Goal: Information Seeking & Learning: Learn about a topic

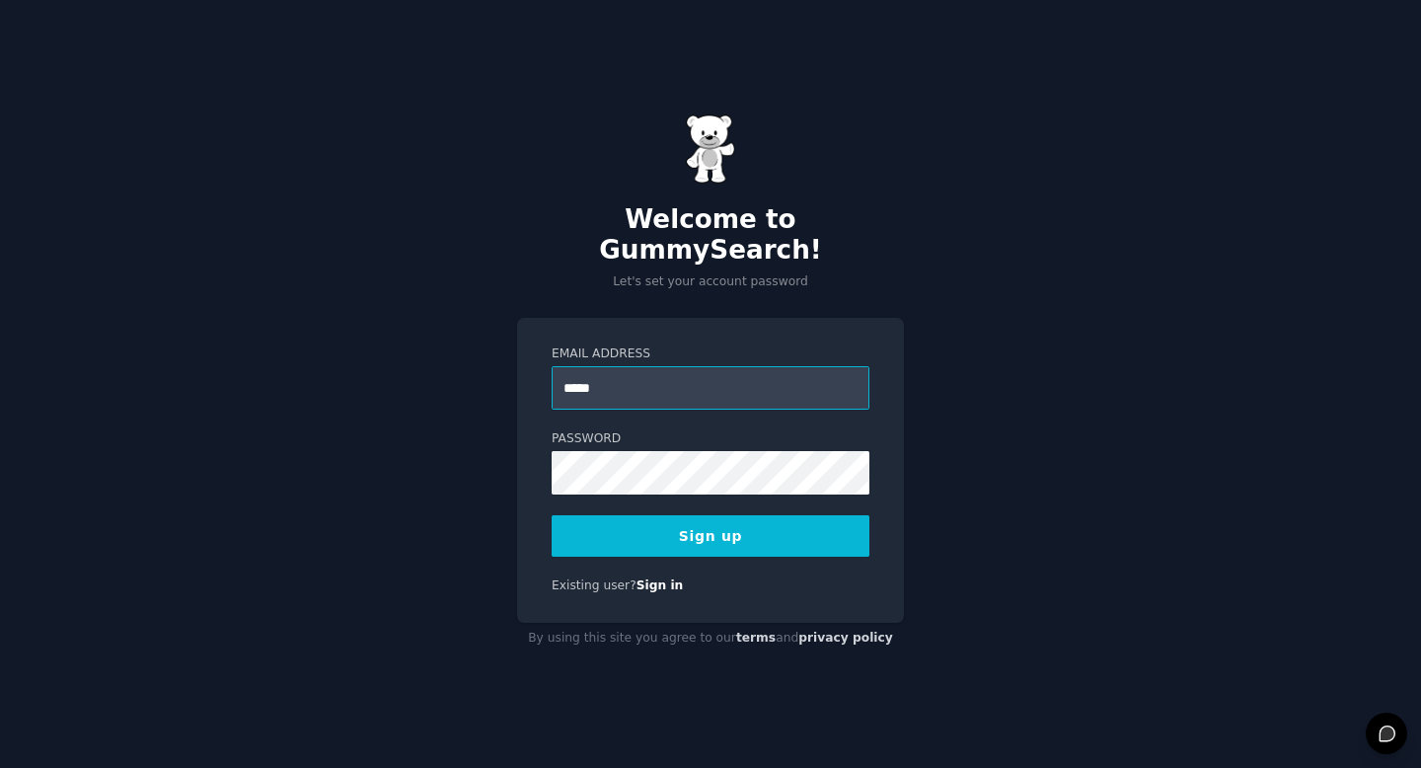
type input "**********"
click at [658, 531] on button "Sign up" at bounding box center [710, 535] width 318 height 41
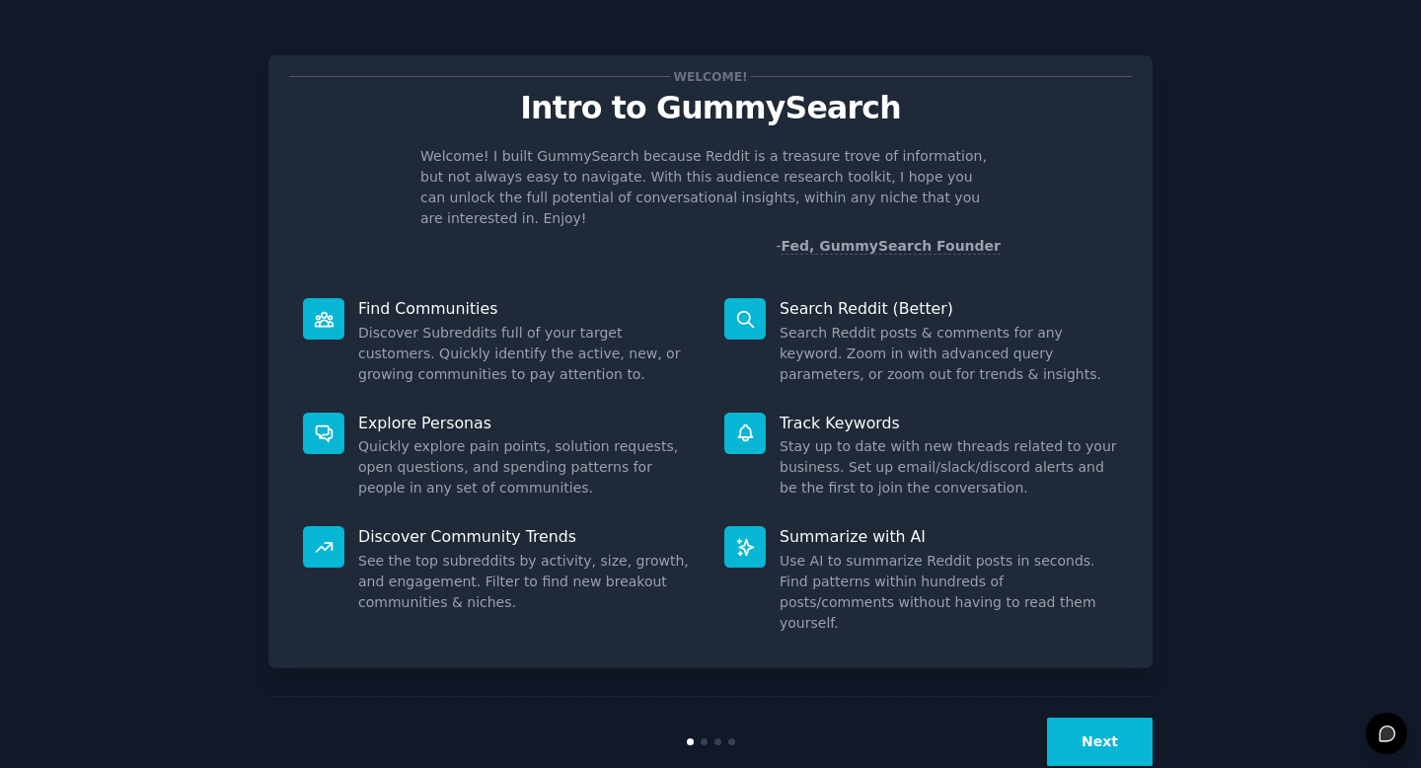
click at [1111, 717] on button "Next" at bounding box center [1100, 741] width 106 height 48
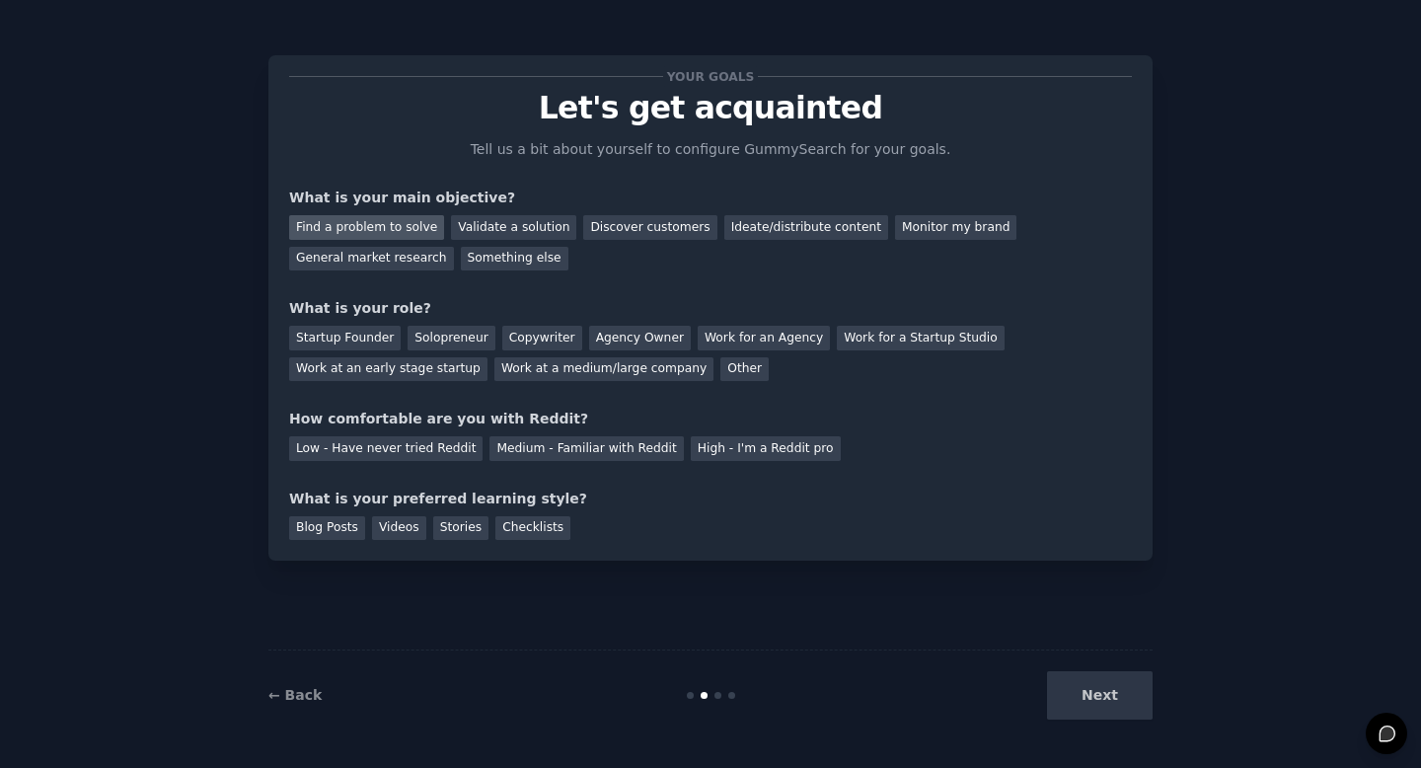
click at [407, 231] on div "Find a problem to solve" at bounding box center [366, 227] width 155 height 25
click at [655, 372] on div "Work at a medium/large company" at bounding box center [603, 369] width 219 height 25
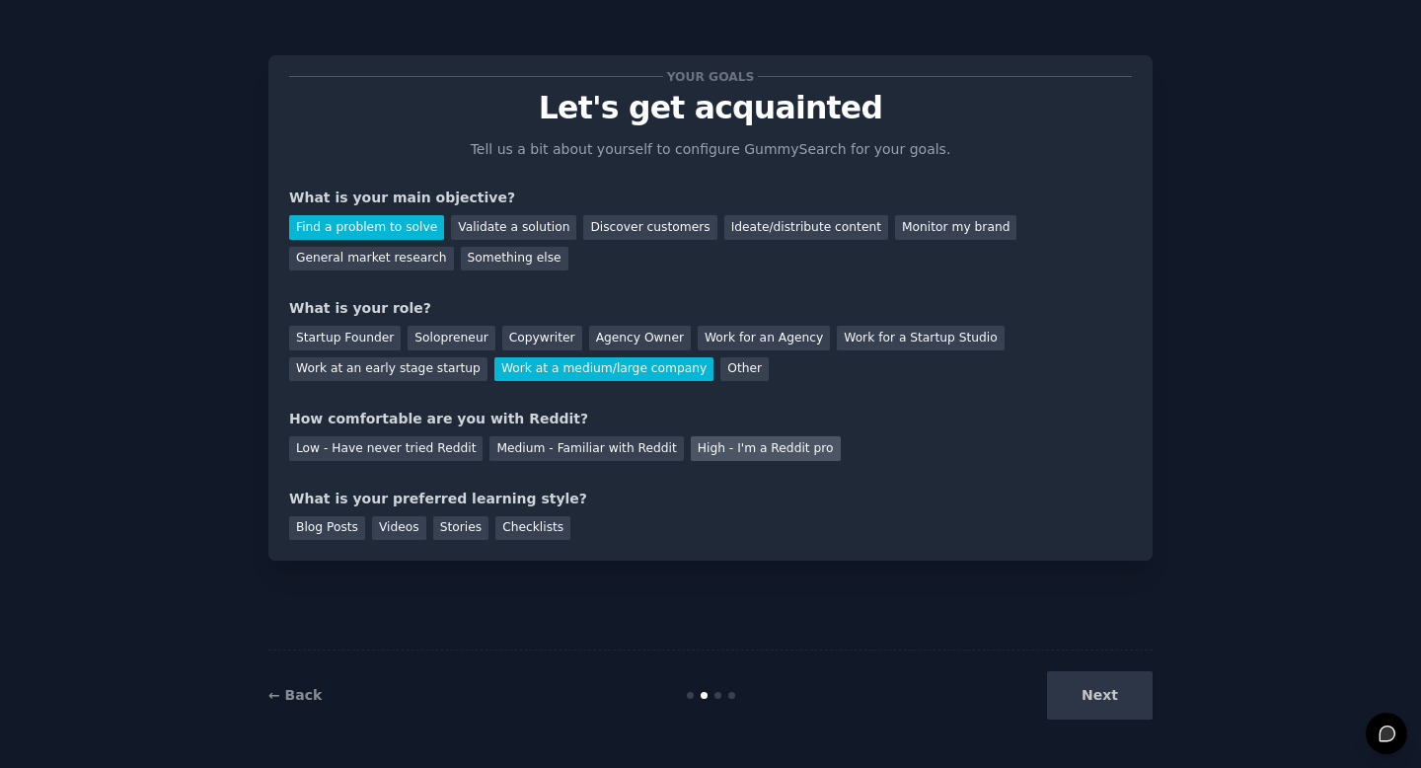
click at [707, 448] on div "High - I'm a Reddit pro" at bounding box center [766, 448] width 150 height 25
click at [335, 526] on div "Blog Posts" at bounding box center [327, 528] width 76 height 25
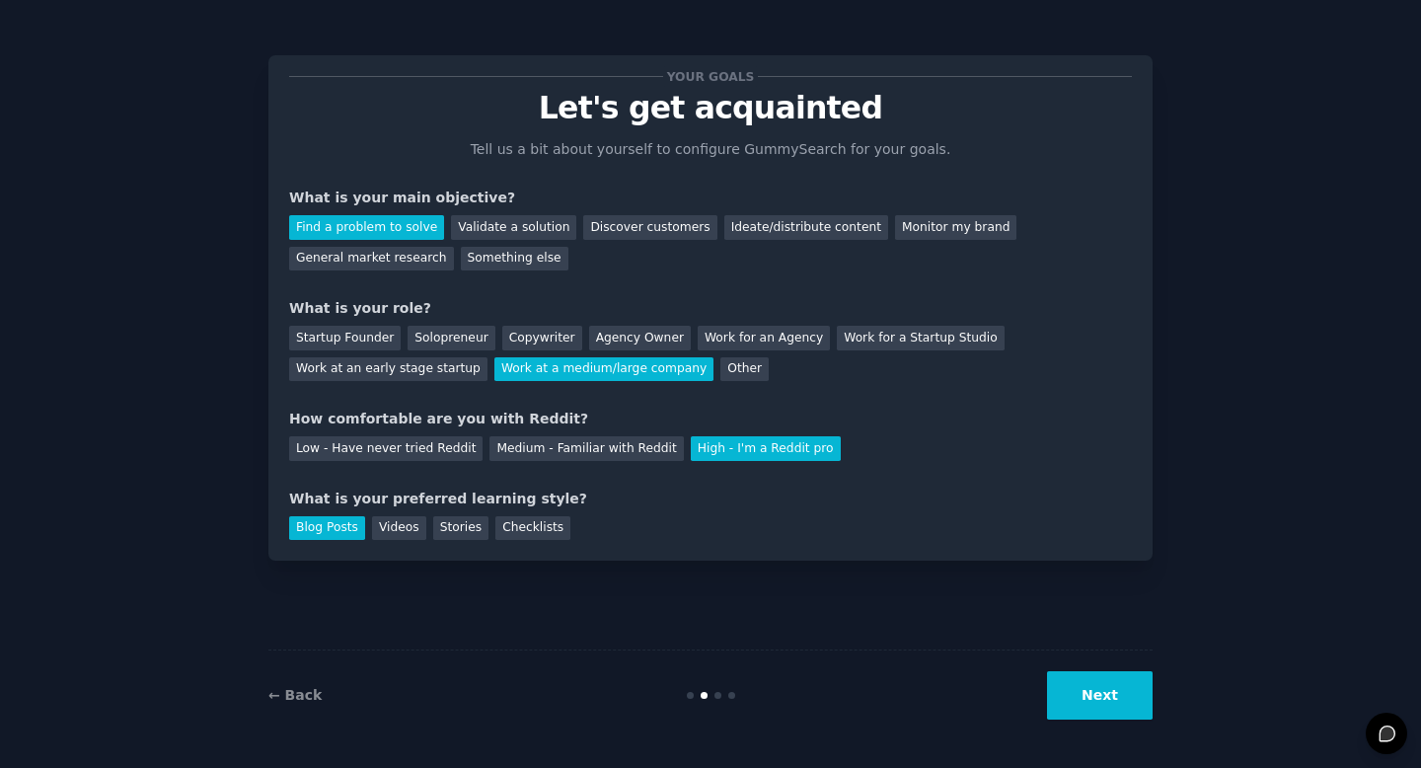
click at [1079, 682] on button "Next" at bounding box center [1100, 695] width 106 height 48
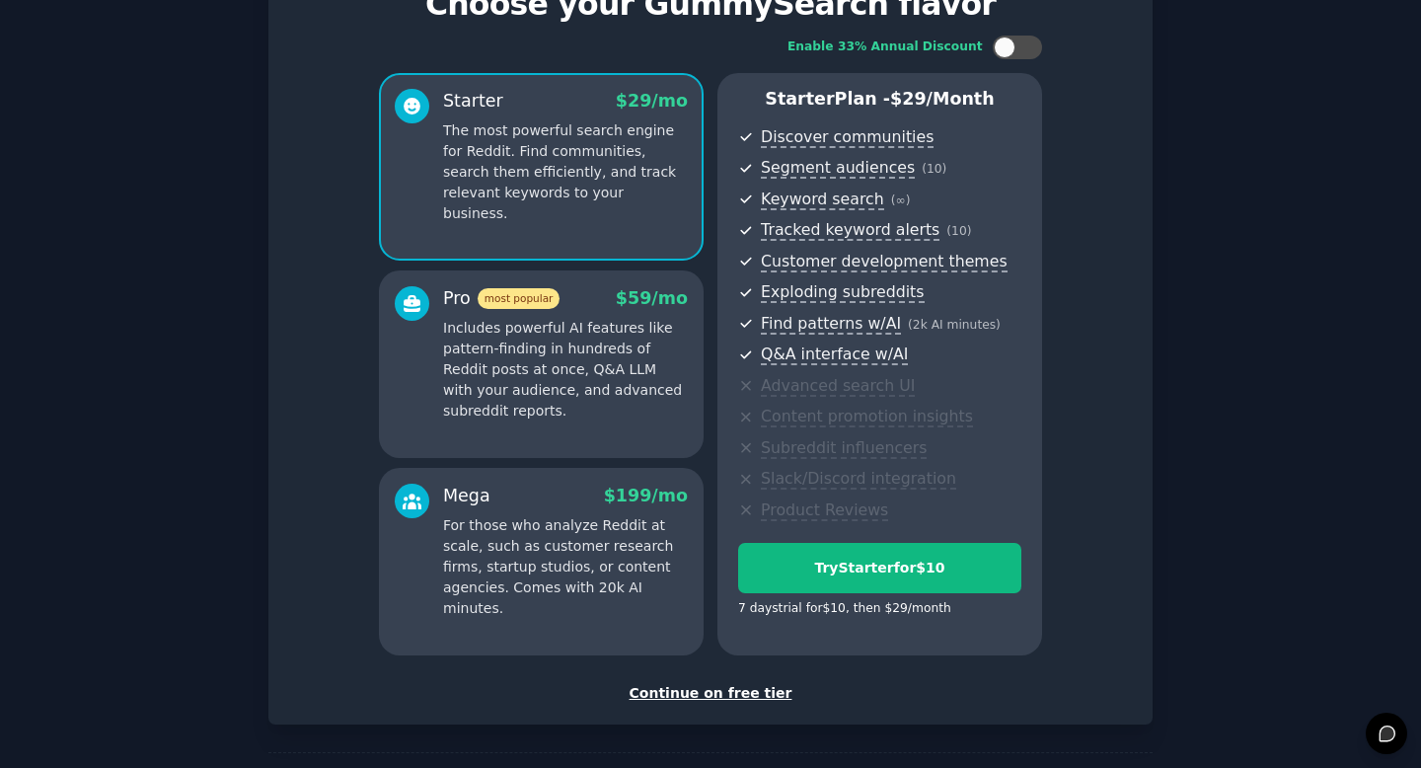
scroll to position [105, 0]
click at [753, 695] on div "Continue on free tier" at bounding box center [710, 692] width 842 height 21
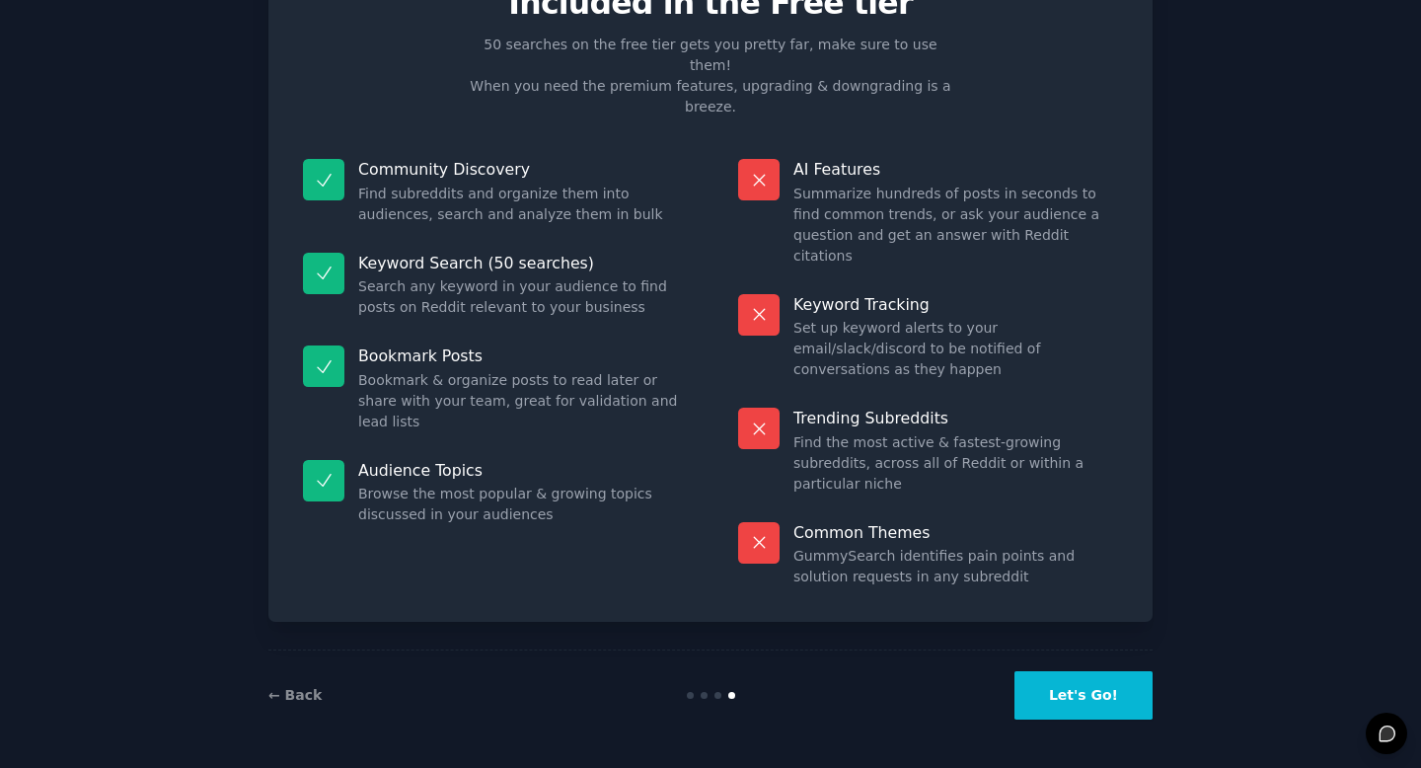
scroll to position [1, 0]
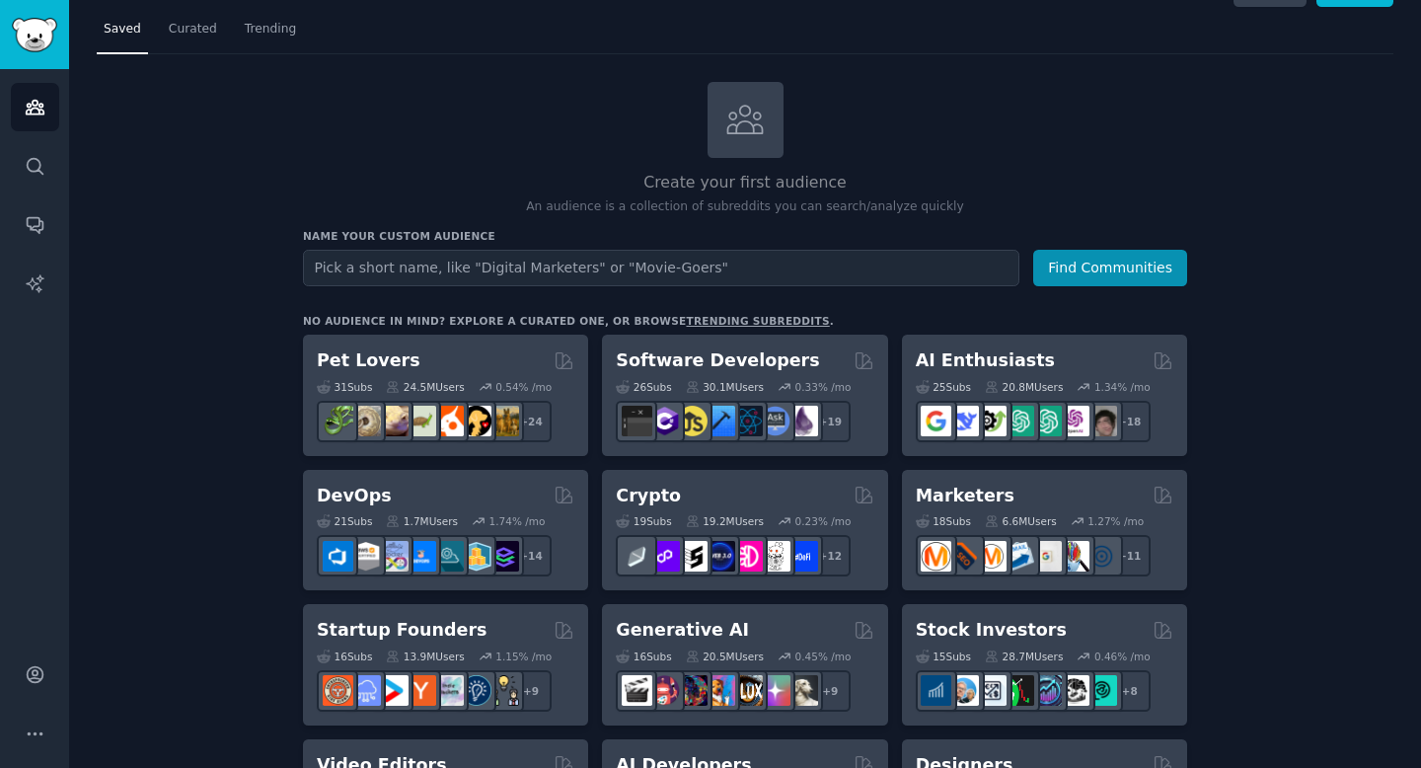
scroll to position [10, 0]
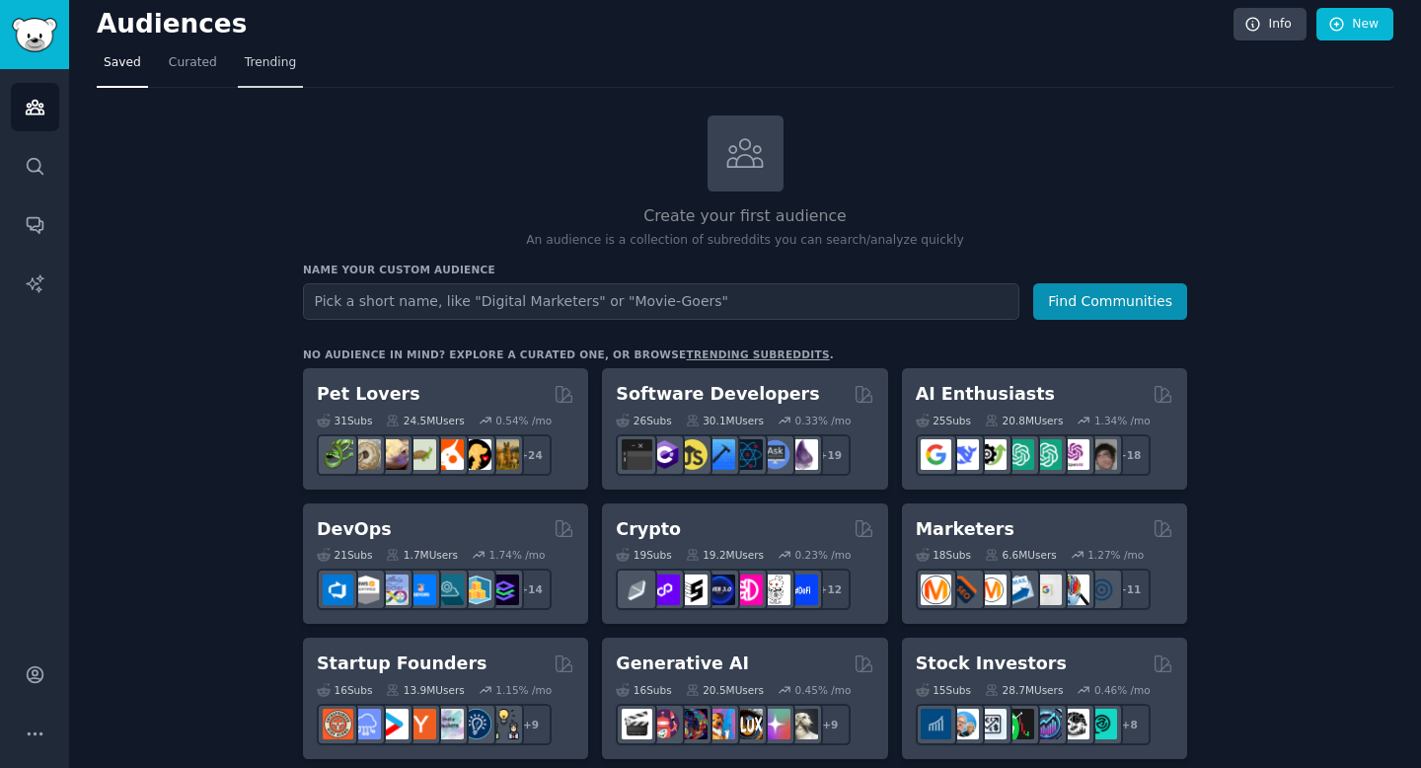
click at [245, 67] on span "Trending" at bounding box center [270, 63] width 51 height 18
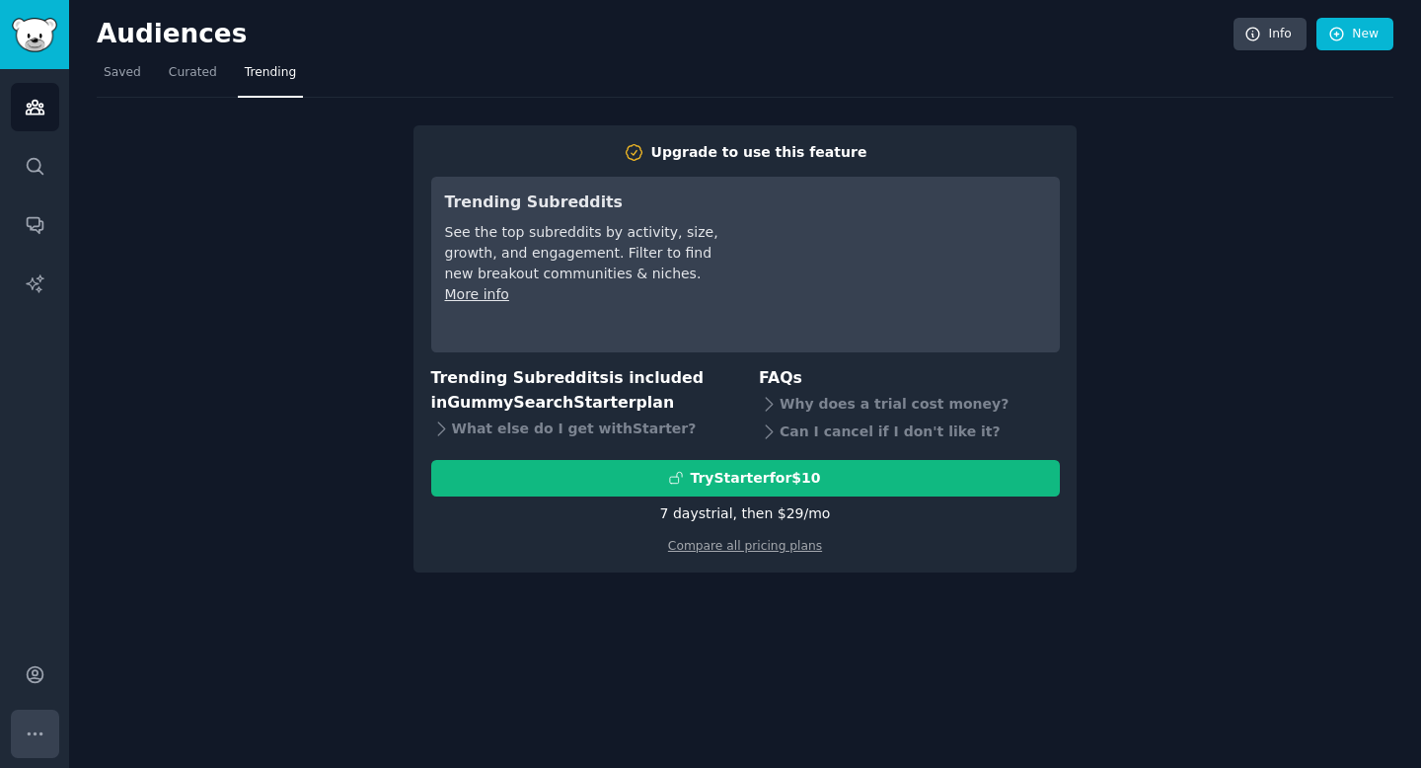
click at [50, 728] on button "More" at bounding box center [35, 733] width 48 height 48
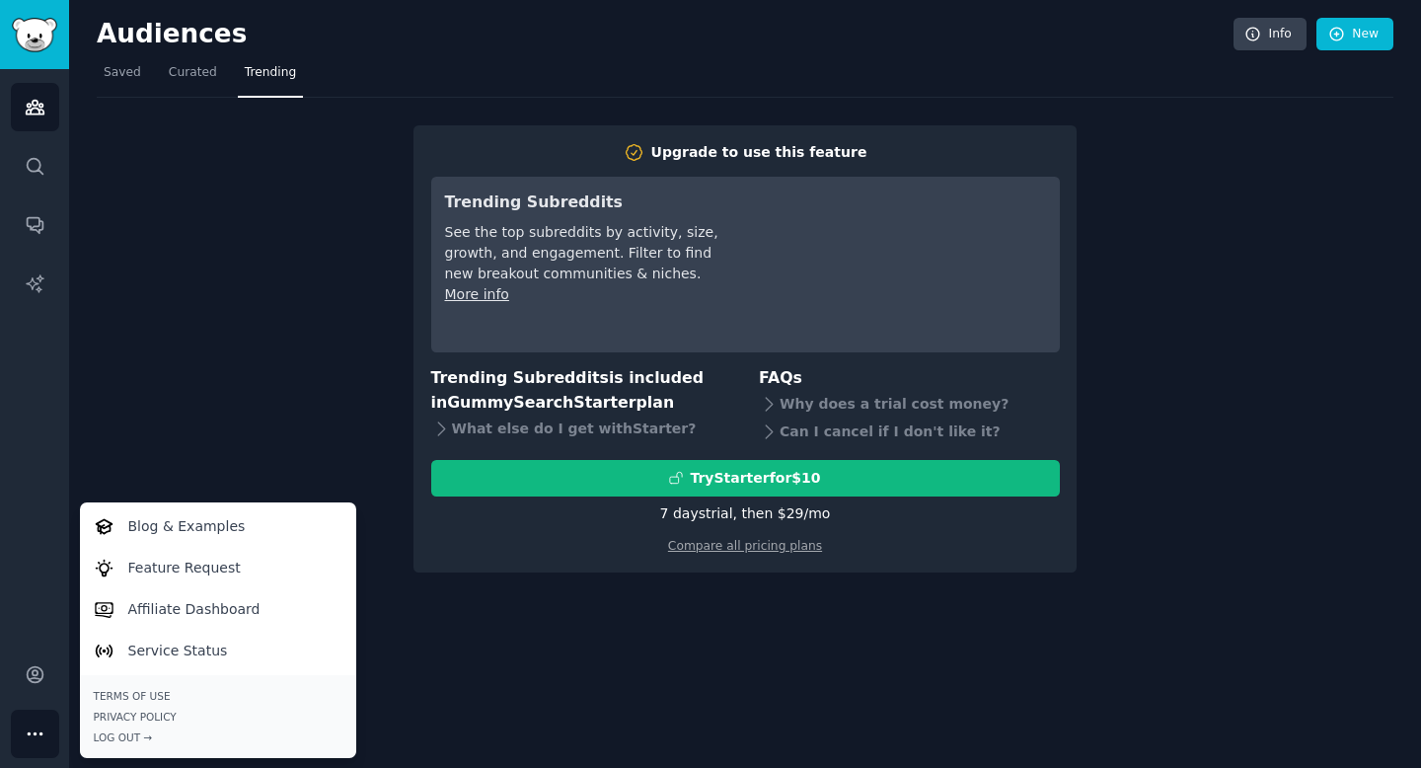
click at [1230, 61] on nav "Saved Curated Trending" at bounding box center [745, 77] width 1296 height 40
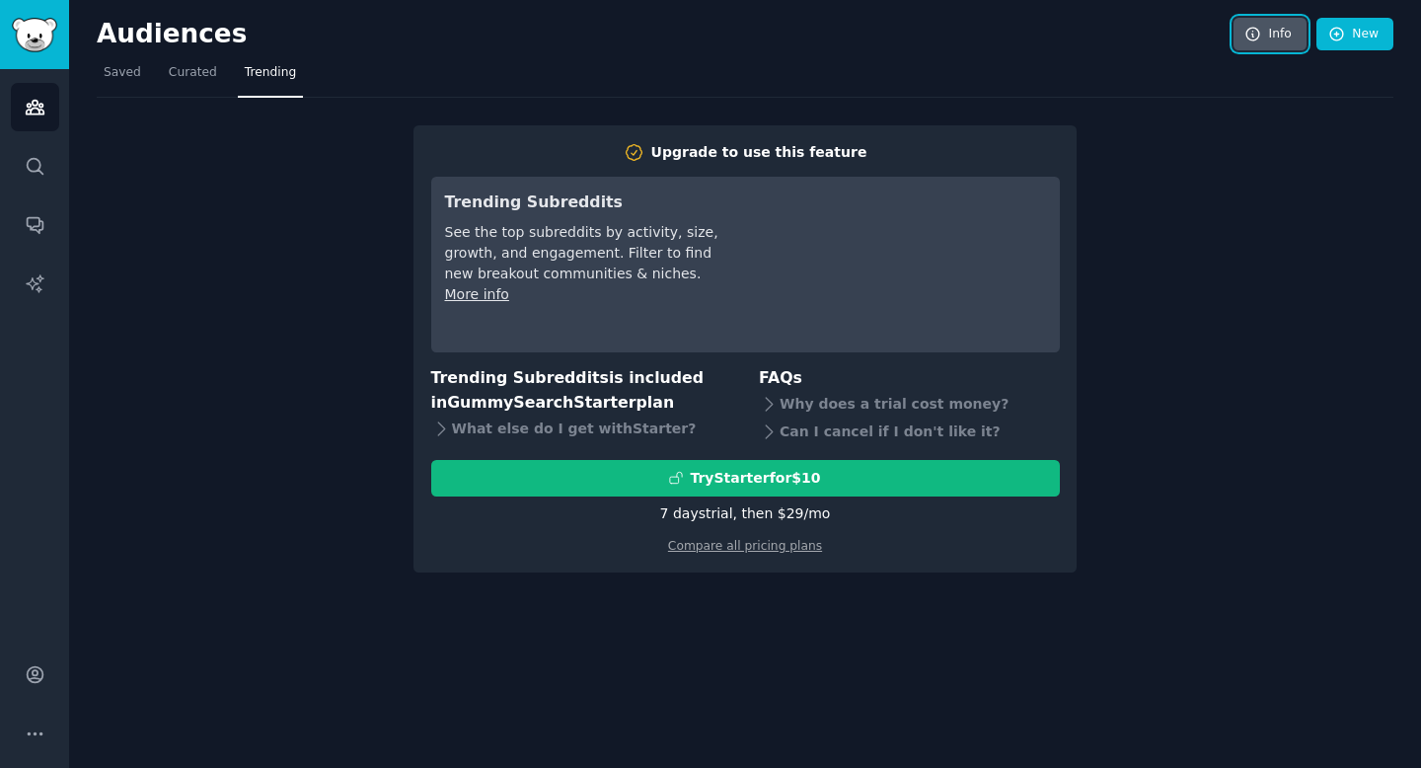
click at [1271, 37] on link "Info" at bounding box center [1269, 35] width 73 height 34
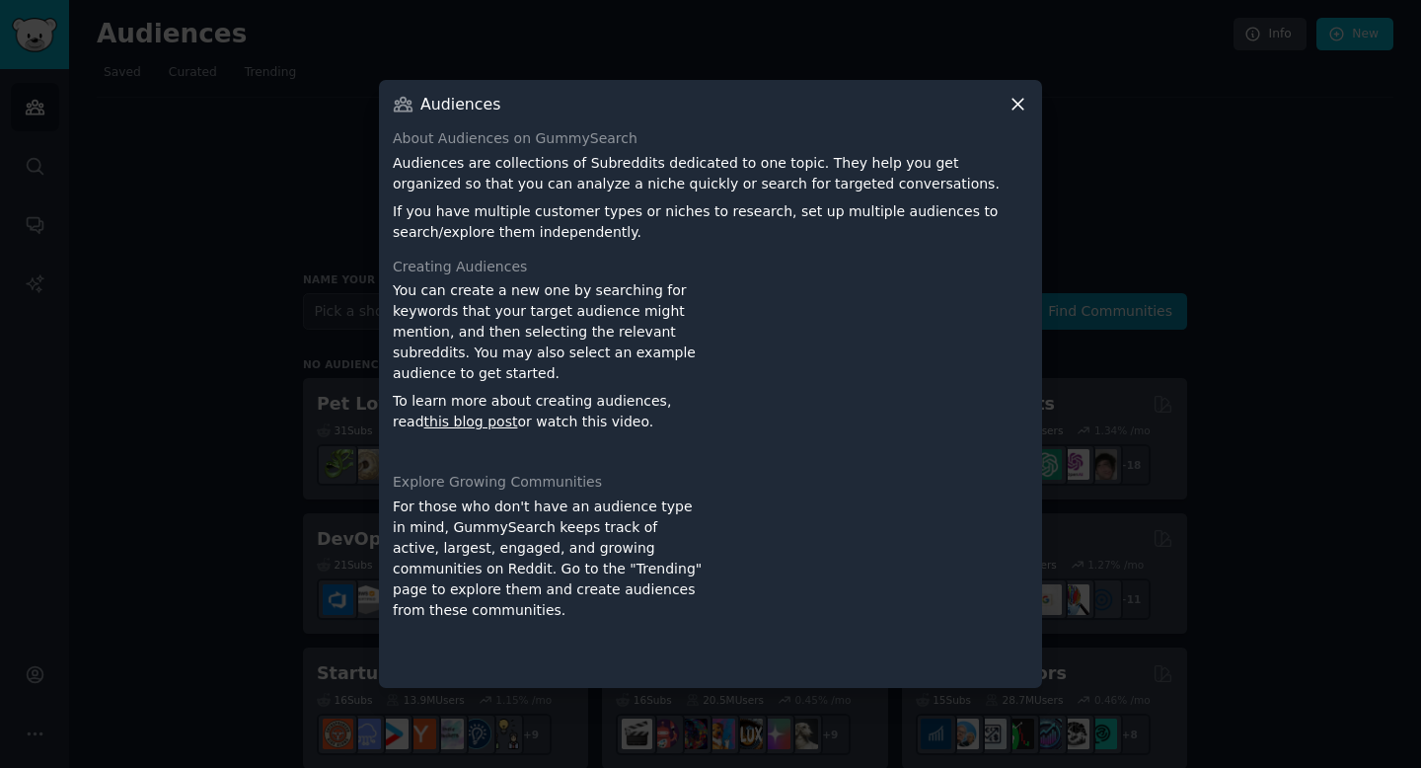
click at [1019, 99] on icon at bounding box center [1017, 104] width 21 height 21
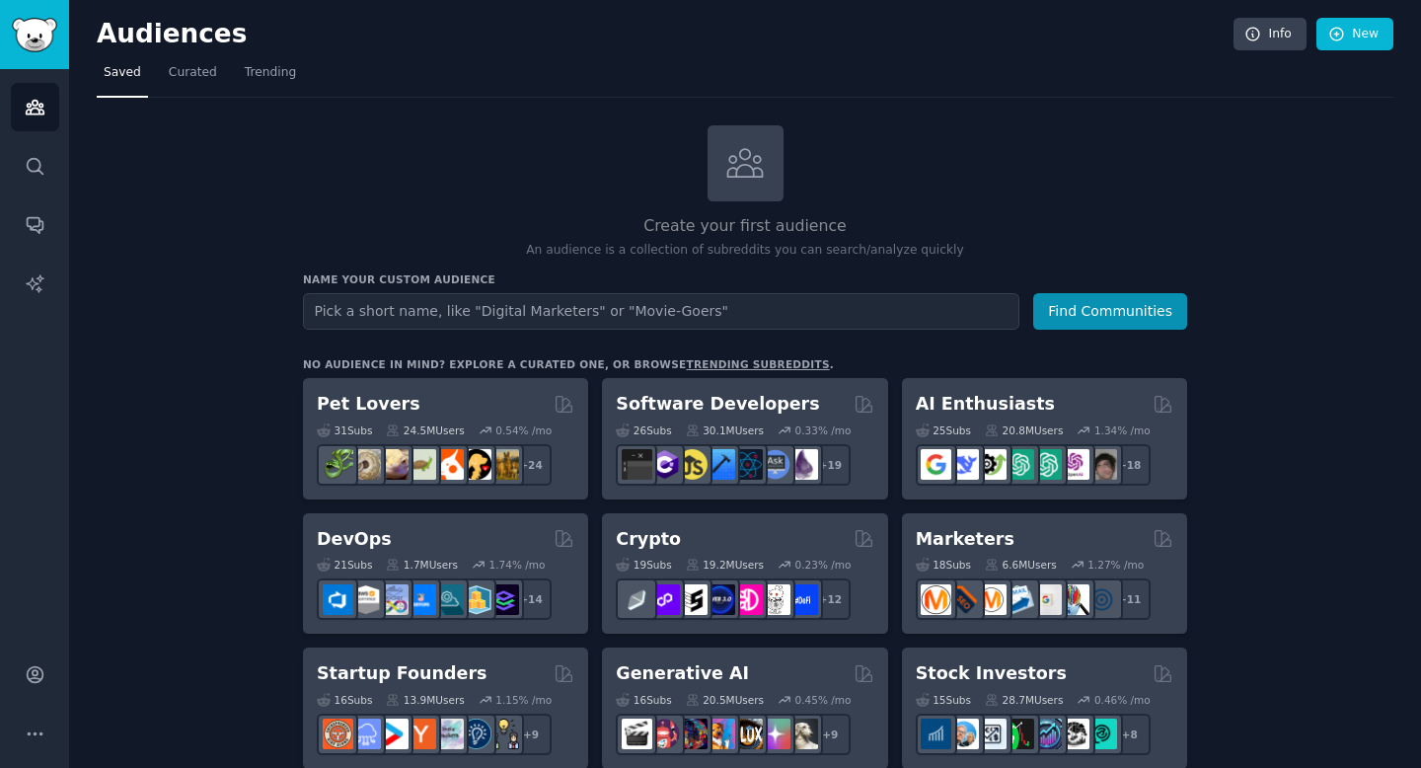
click at [165, 30] on h2 "Audiences" at bounding box center [665, 35] width 1136 height 32
click at [42, 29] on img "Sidebar" at bounding box center [34, 35] width 45 height 35
click at [44, 32] on img "Sidebar" at bounding box center [34, 35] width 45 height 35
click at [21, 684] on link "Account" at bounding box center [35, 674] width 48 height 48
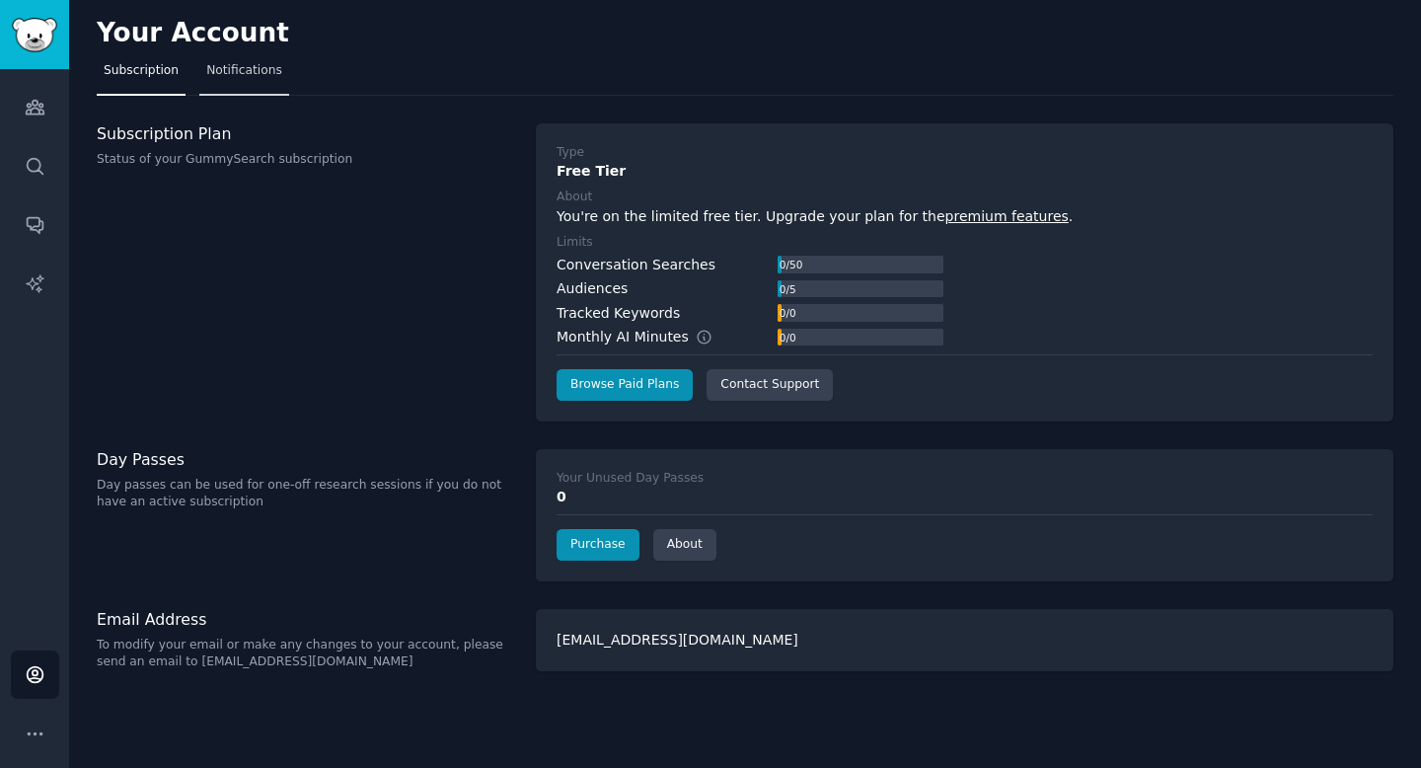
click at [246, 75] on span "Notifications" at bounding box center [244, 71] width 76 height 18
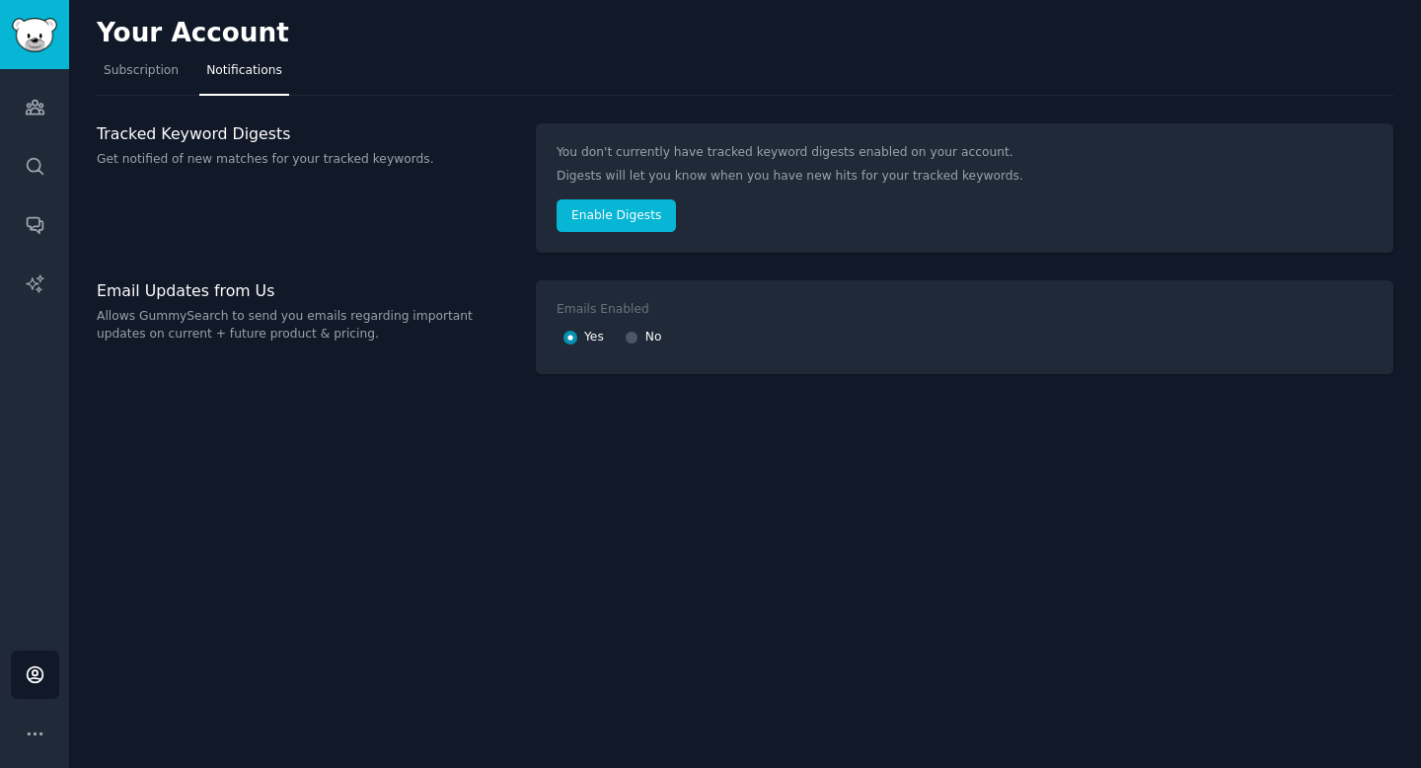
click at [639, 338] on div "No" at bounding box center [642, 338] width 37 height 32
click at [636, 338] on input "No" at bounding box center [631, 337] width 14 height 14
radio input "false"
radio input "true"
click at [157, 81] on link "Subscription" at bounding box center [141, 75] width 89 height 40
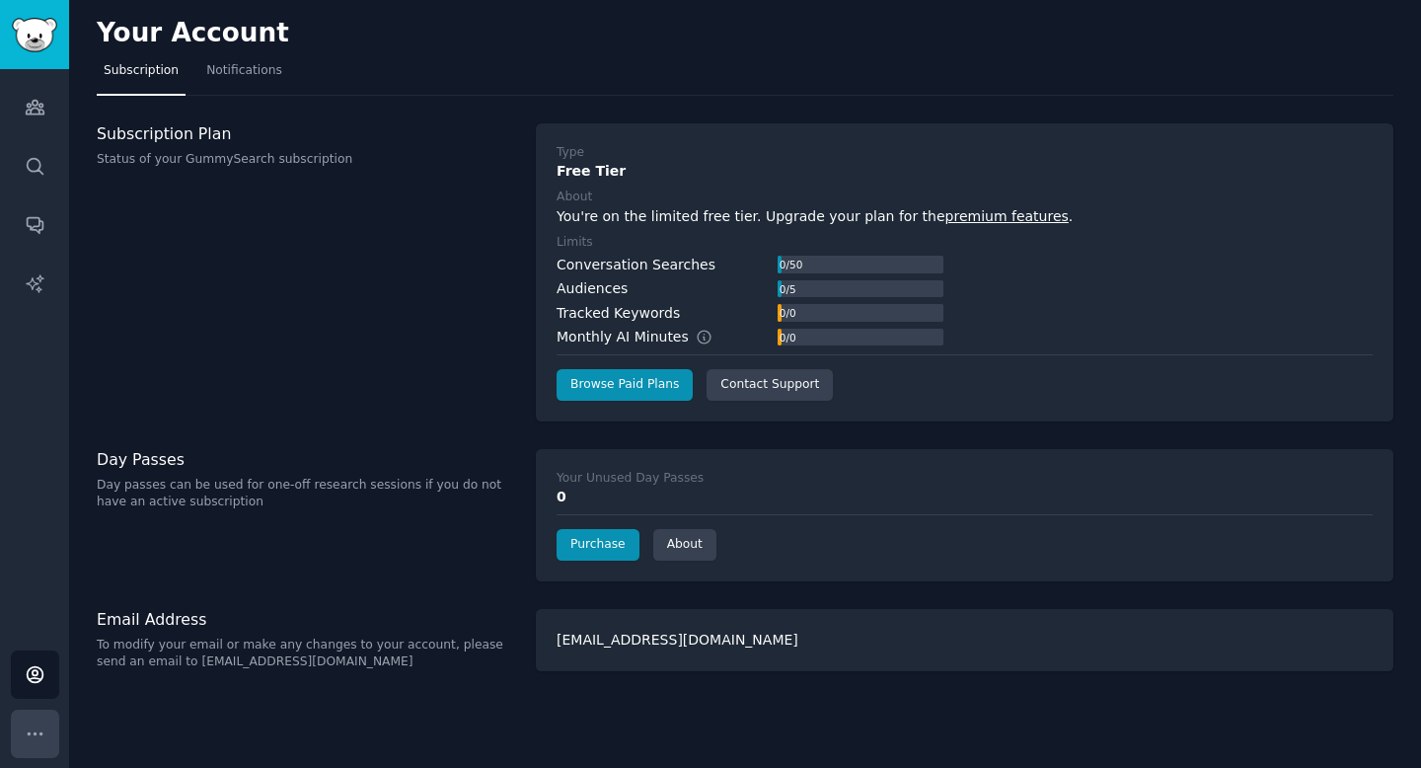
click at [40, 736] on icon "Sidebar" at bounding box center [35, 733] width 21 height 21
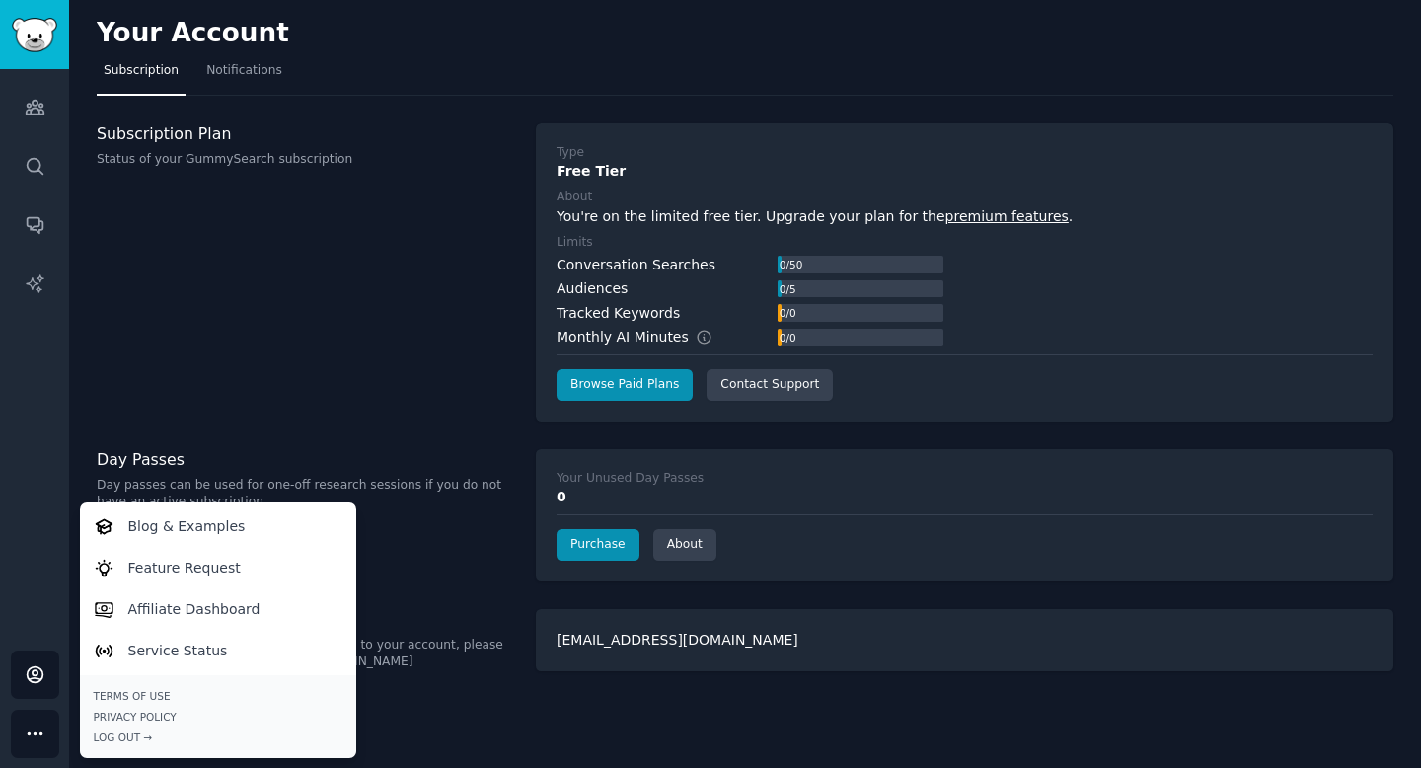
click at [160, 348] on div "Subscription Plan Status of your GummySearch subscription" at bounding box center [306, 272] width 418 height 298
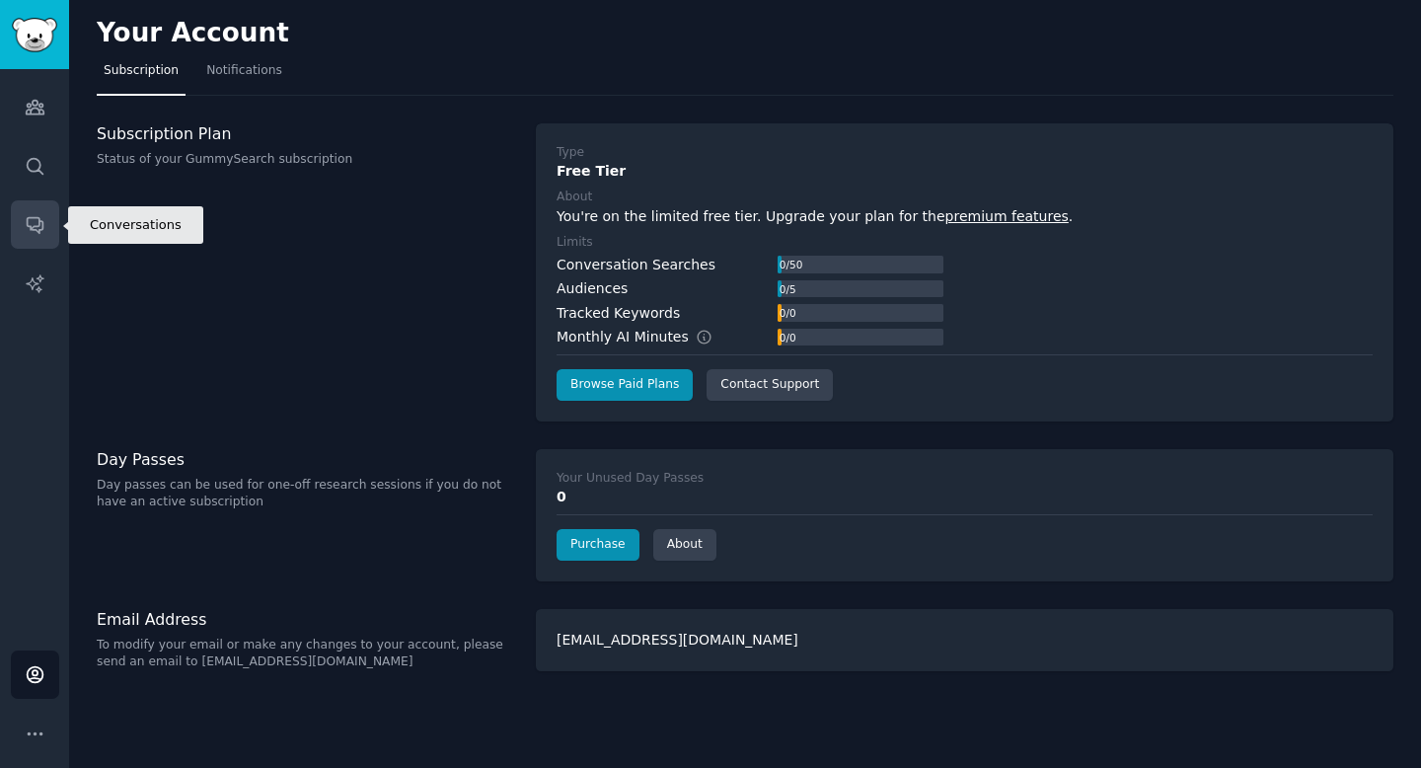
click at [27, 237] on link "Conversations" at bounding box center [35, 224] width 48 height 48
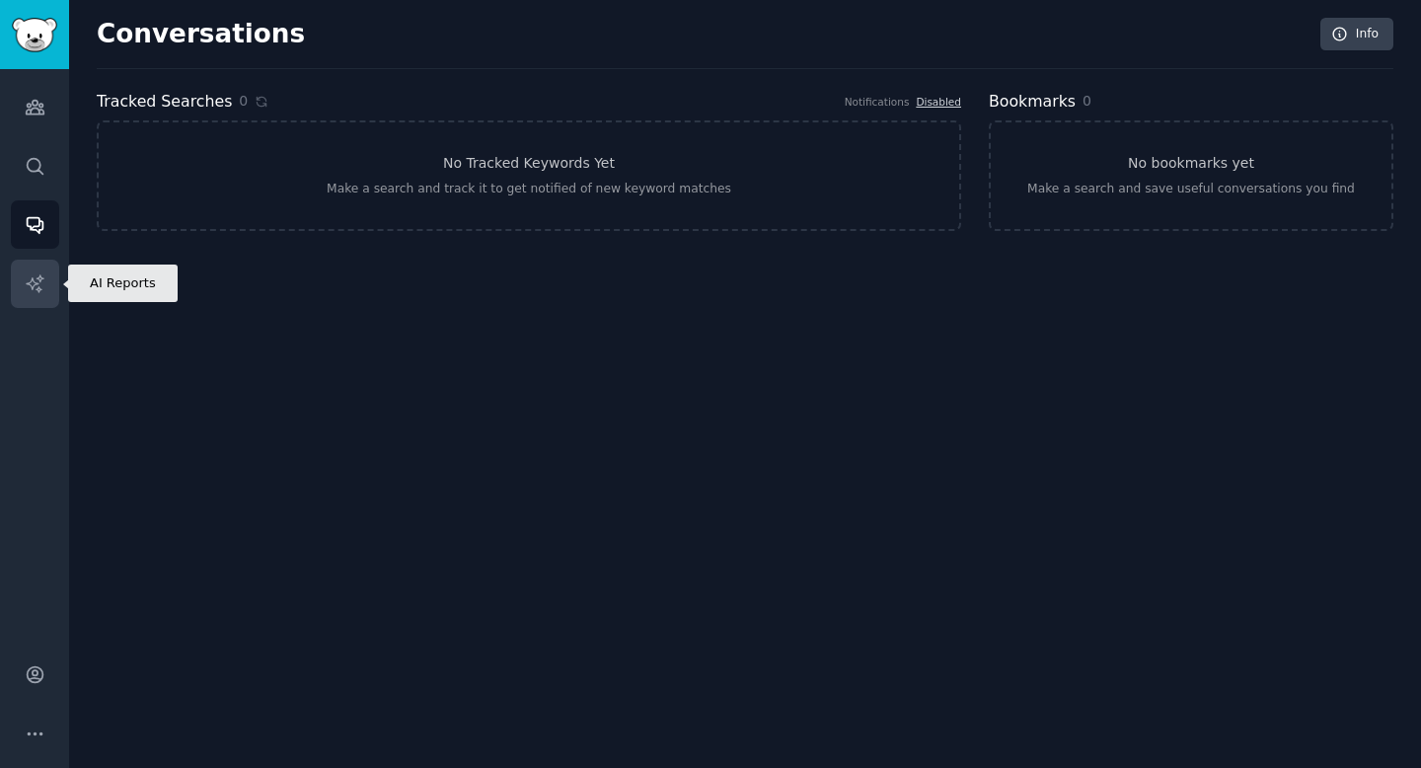
click at [30, 275] on icon "Sidebar" at bounding box center [35, 283] width 21 height 21
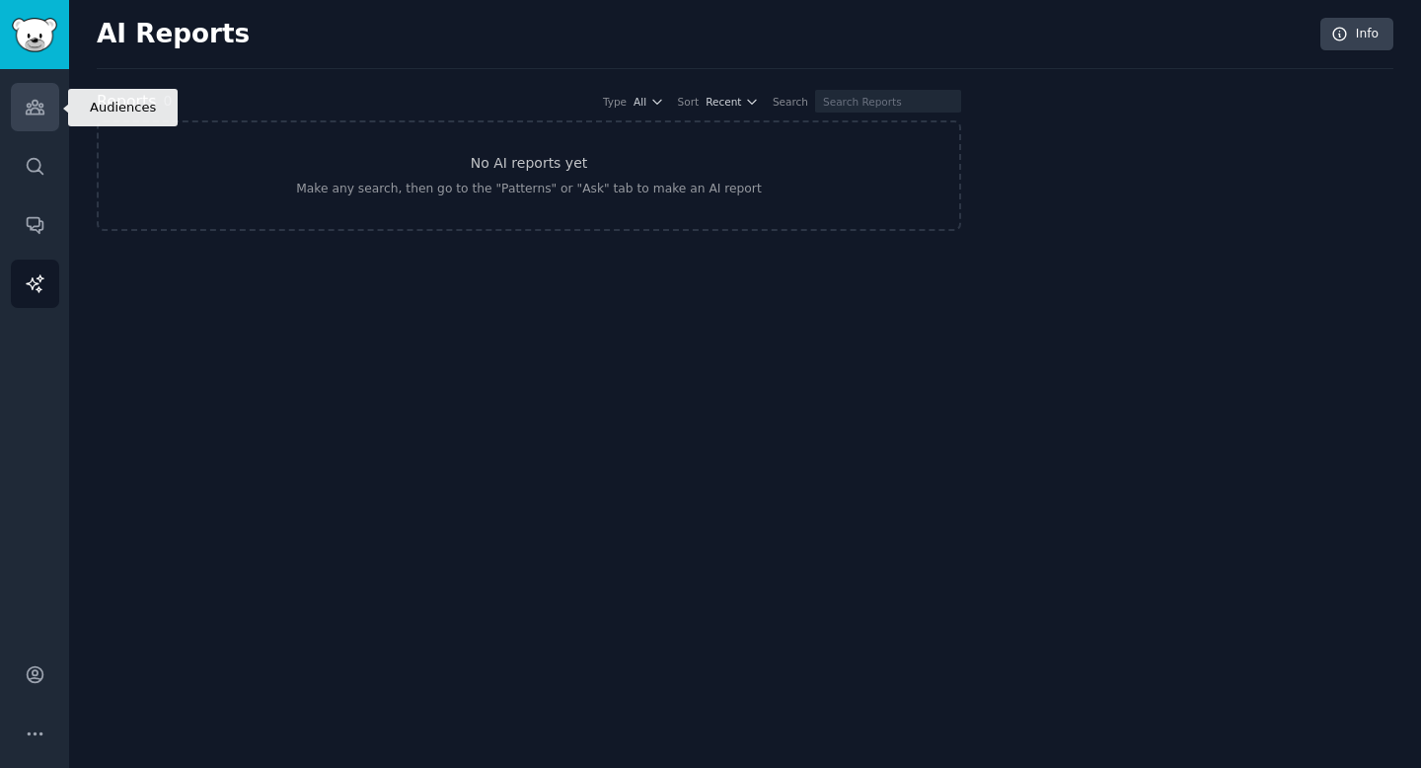
click at [29, 117] on link "Audiences" at bounding box center [35, 107] width 48 height 48
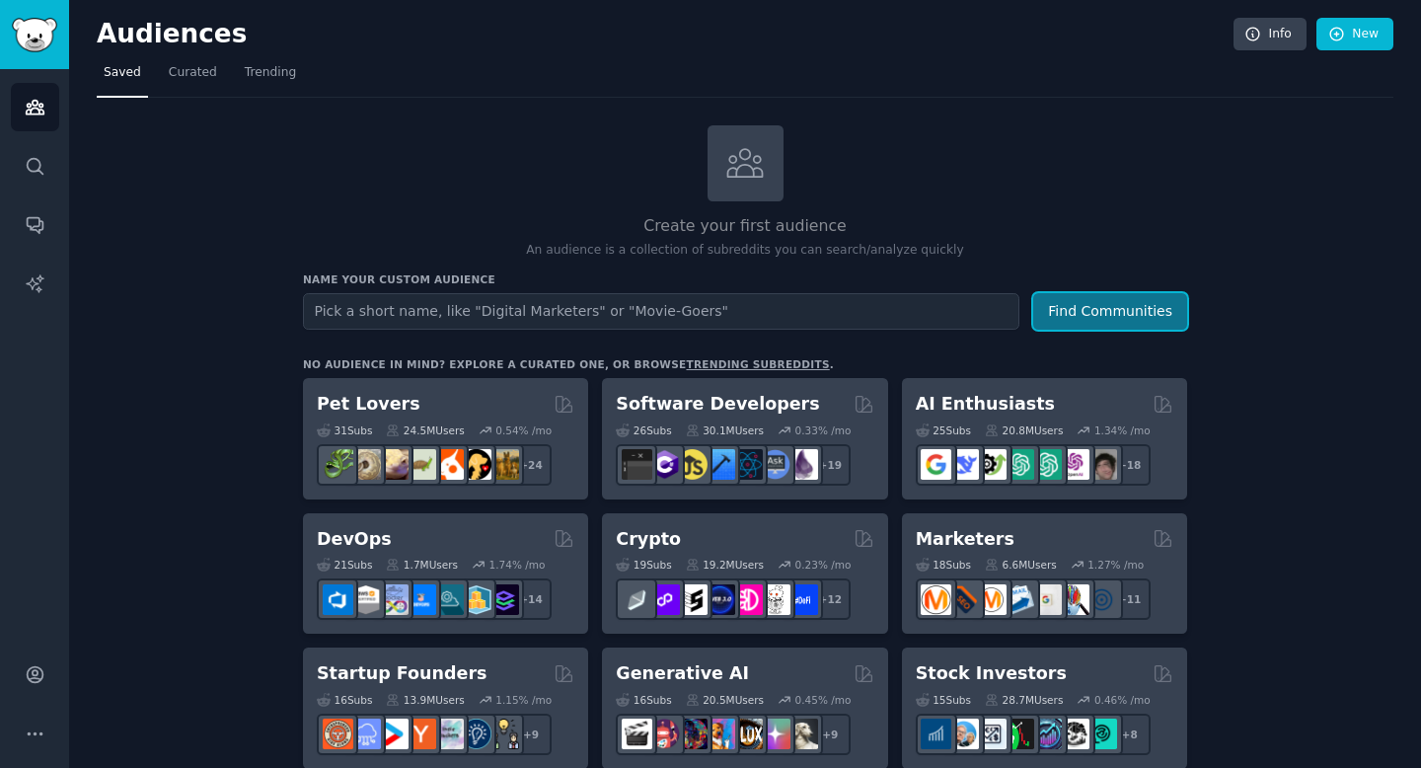
click at [1144, 316] on button "Find Communities" at bounding box center [1110, 311] width 154 height 37
click at [252, 77] on span "Trending" at bounding box center [270, 73] width 51 height 18
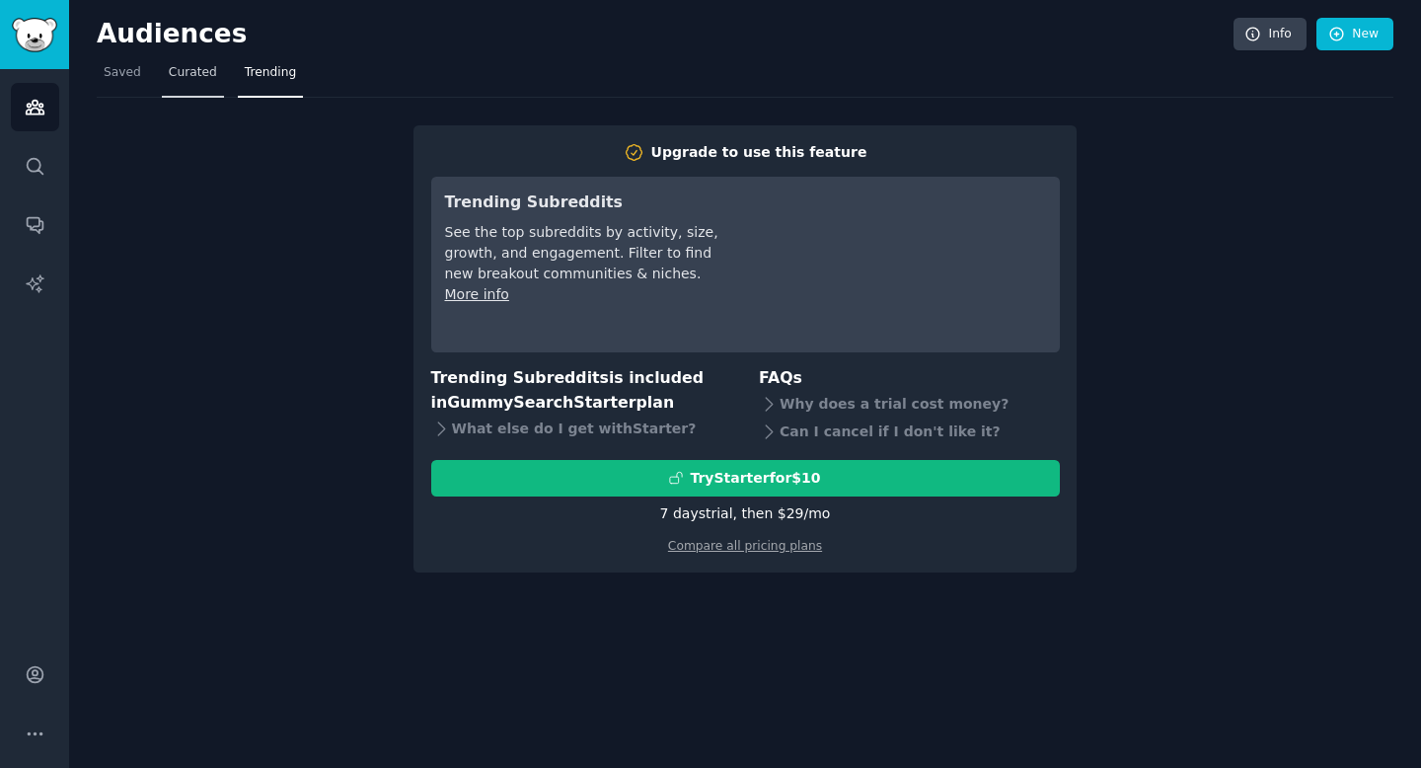
click at [196, 72] on span "Curated" at bounding box center [193, 73] width 48 height 18
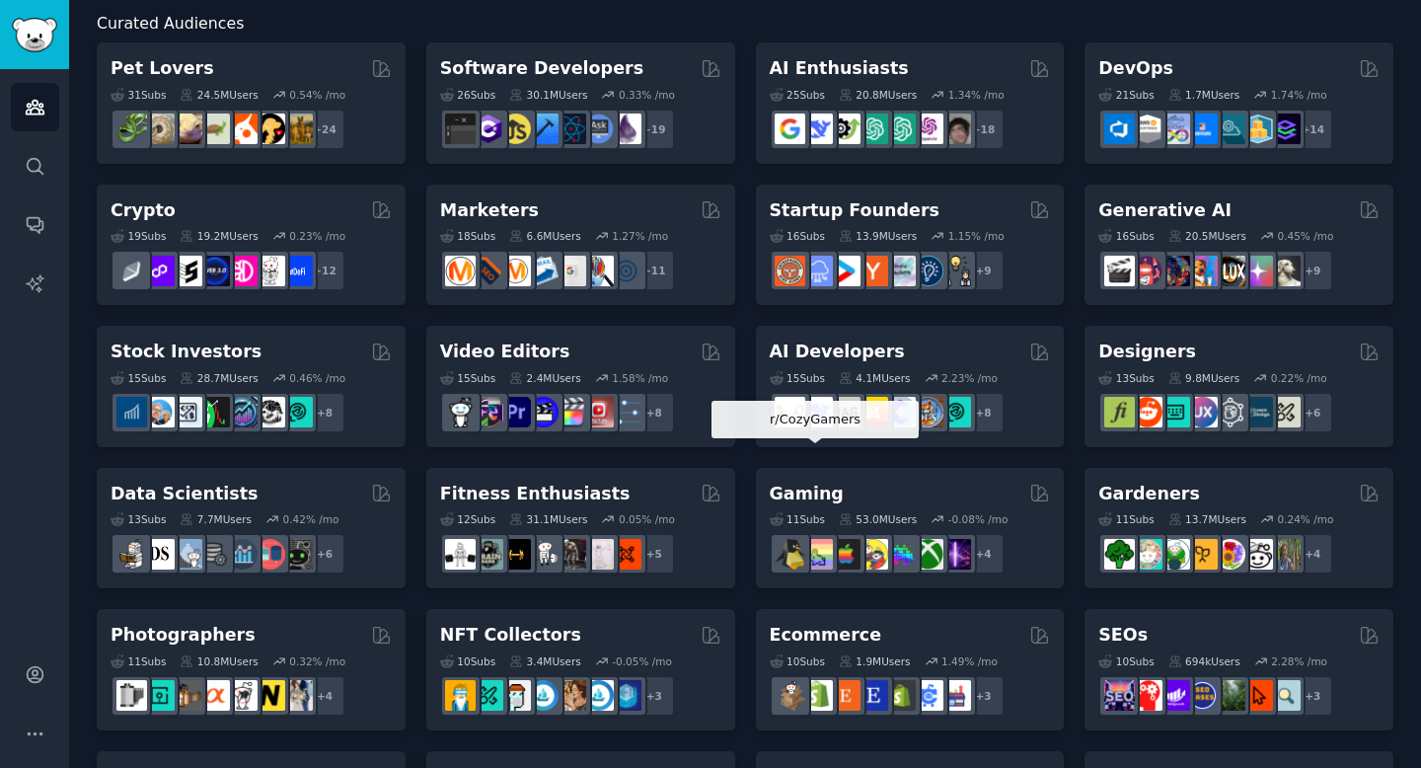
scroll to position [107, 0]
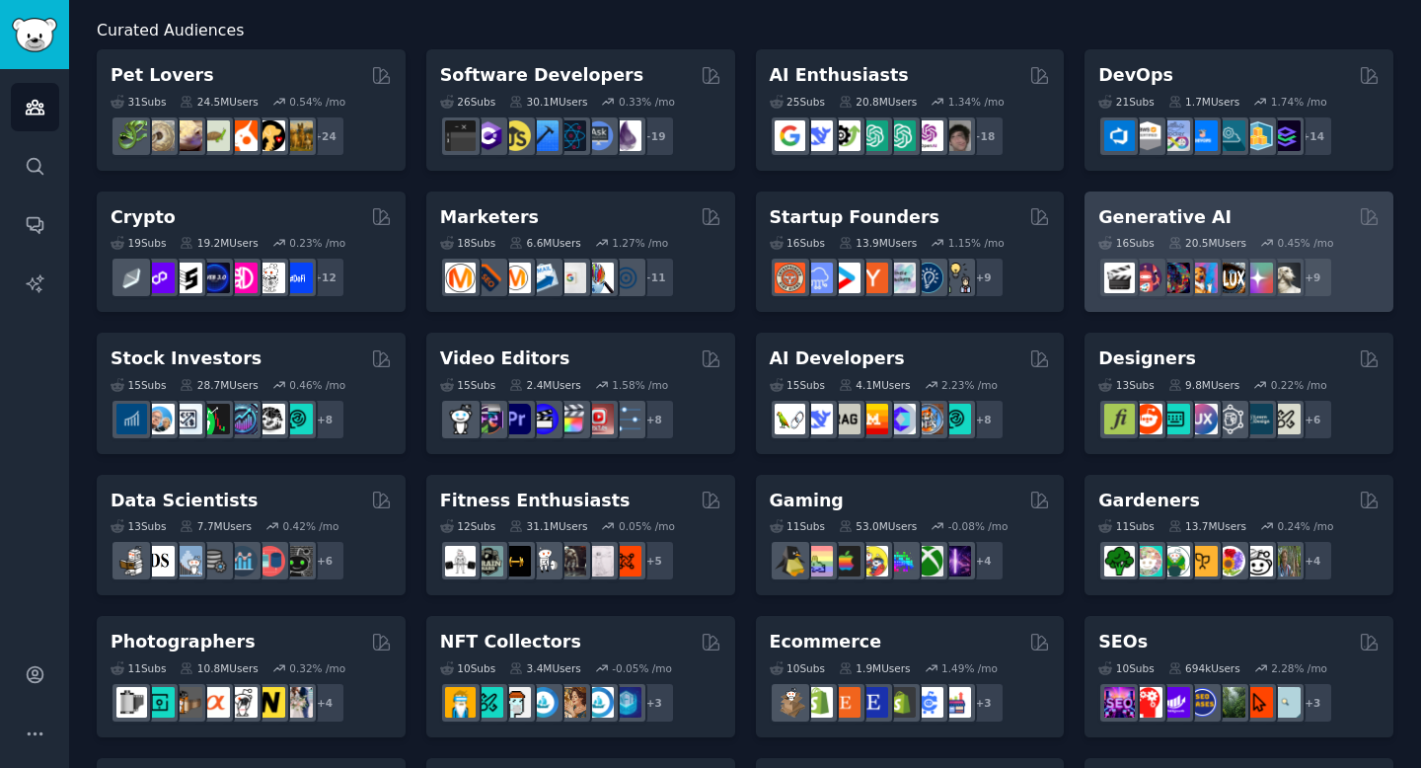
click at [1243, 217] on div "Generative AI" at bounding box center [1238, 217] width 281 height 25
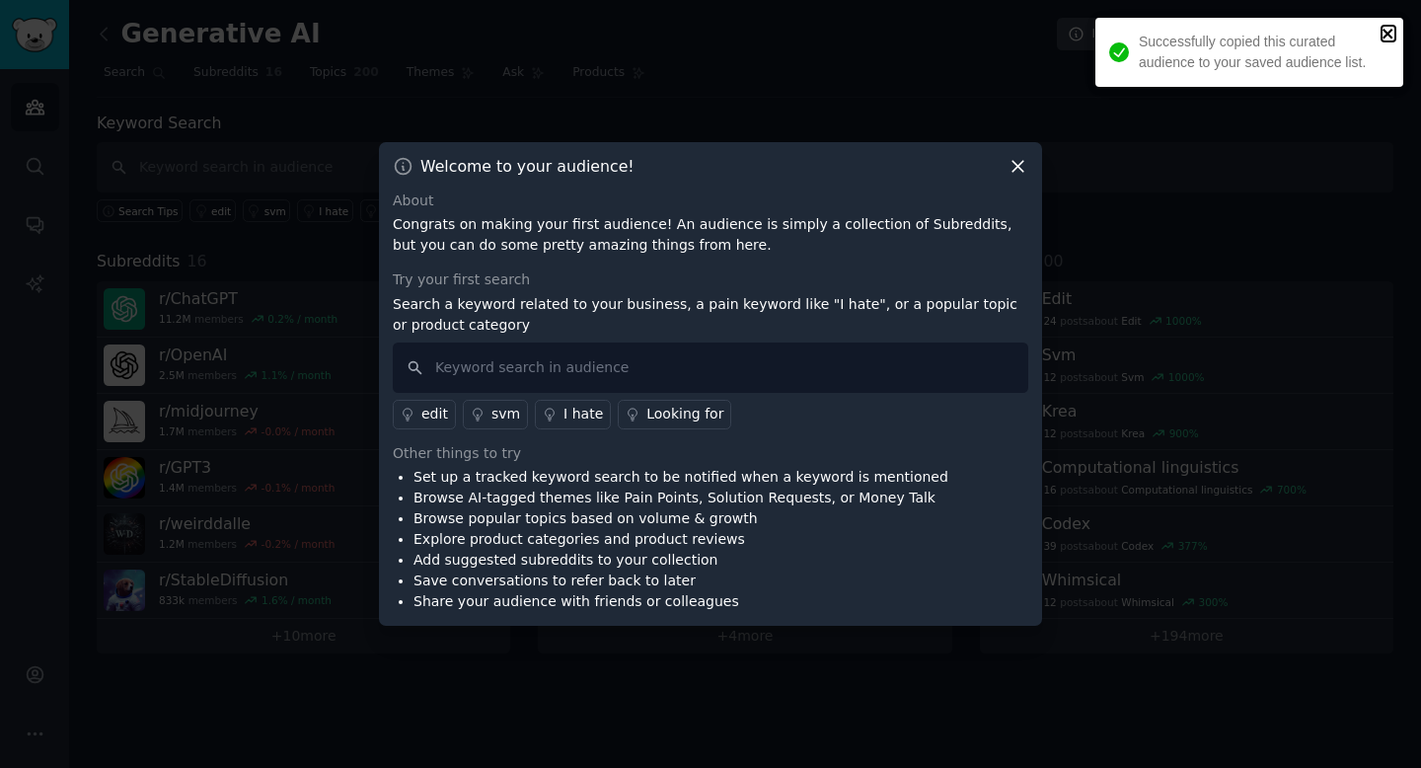
click at [1389, 30] on icon "close" at bounding box center [1387, 34] width 10 height 10
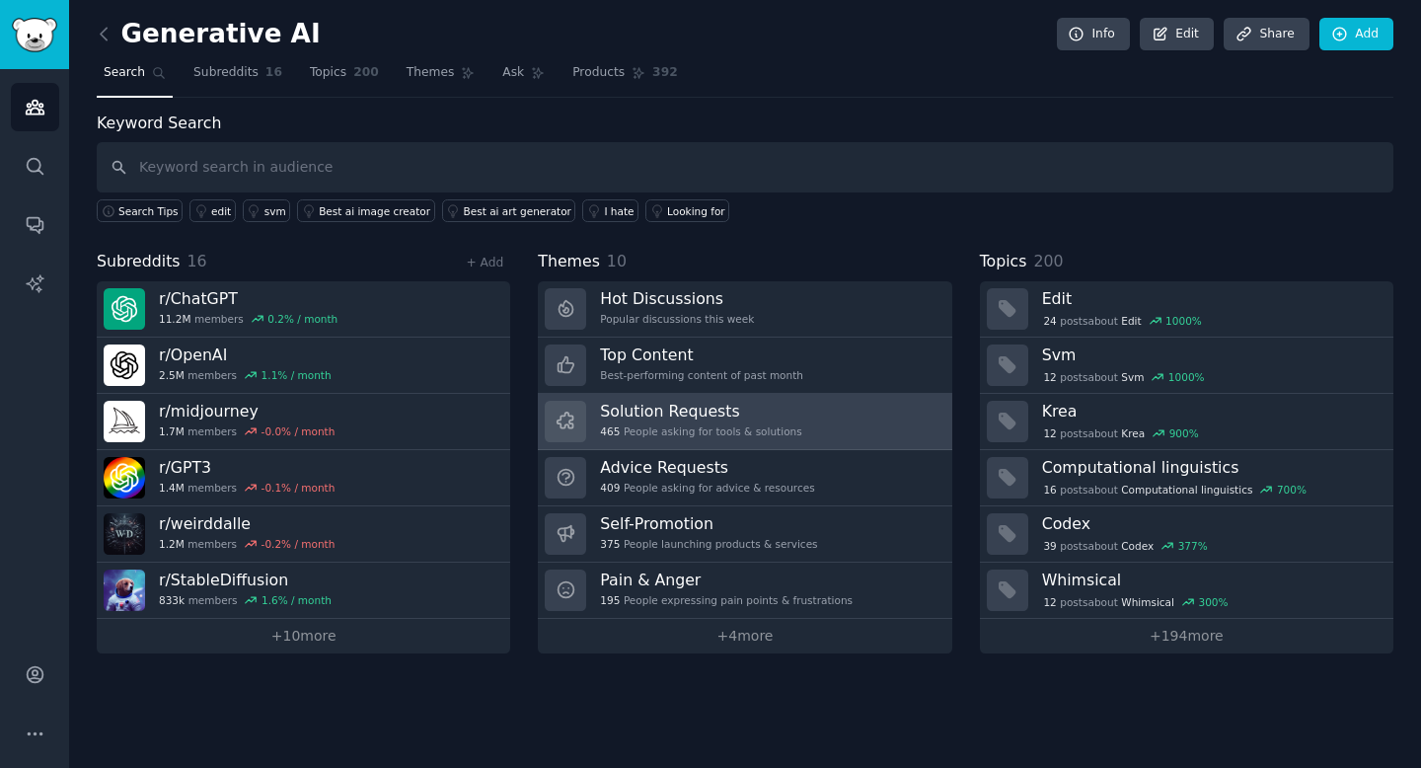
click at [820, 430] on link "Solution Requests 465 People asking for tools & solutions" at bounding box center [744, 422] width 413 height 56
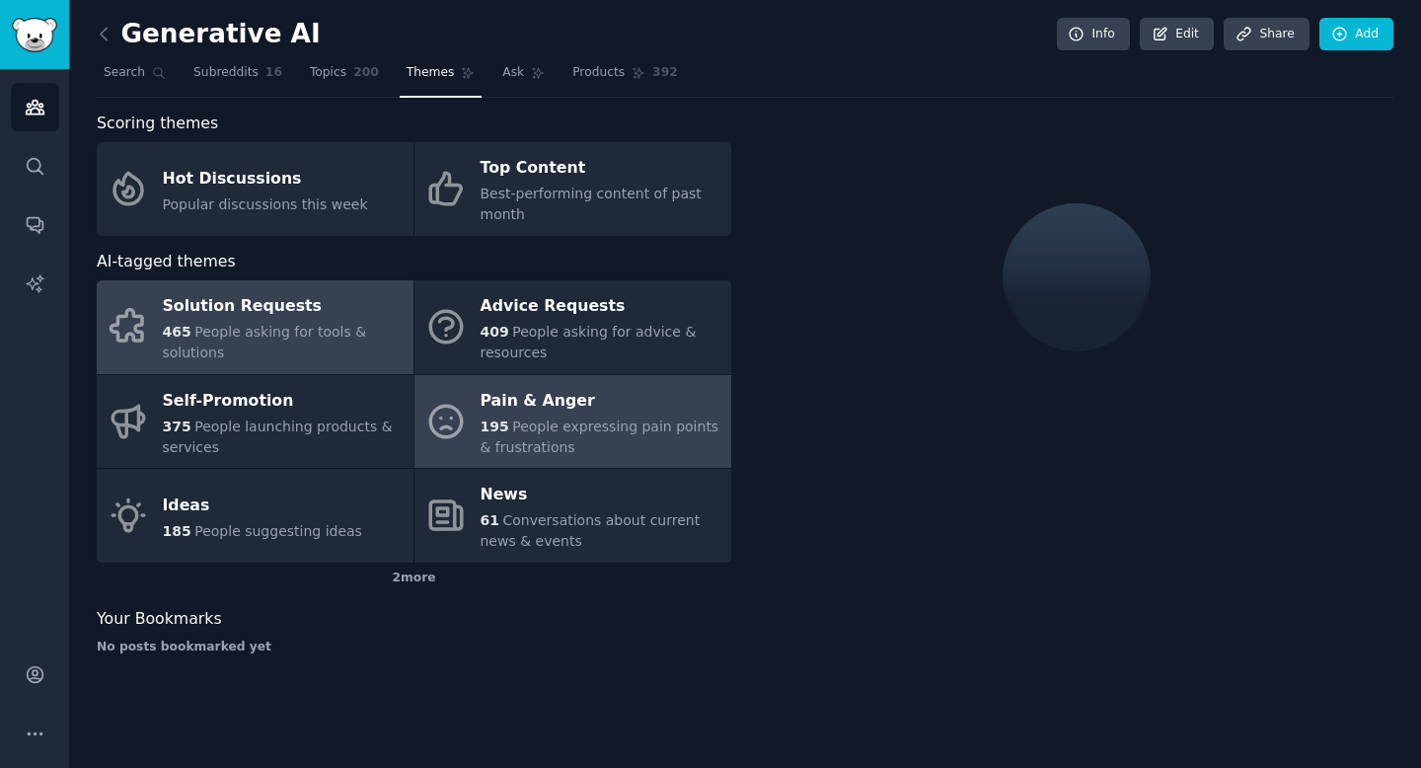
click at [638, 402] on div "Pain & Anger" at bounding box center [600, 401] width 241 height 32
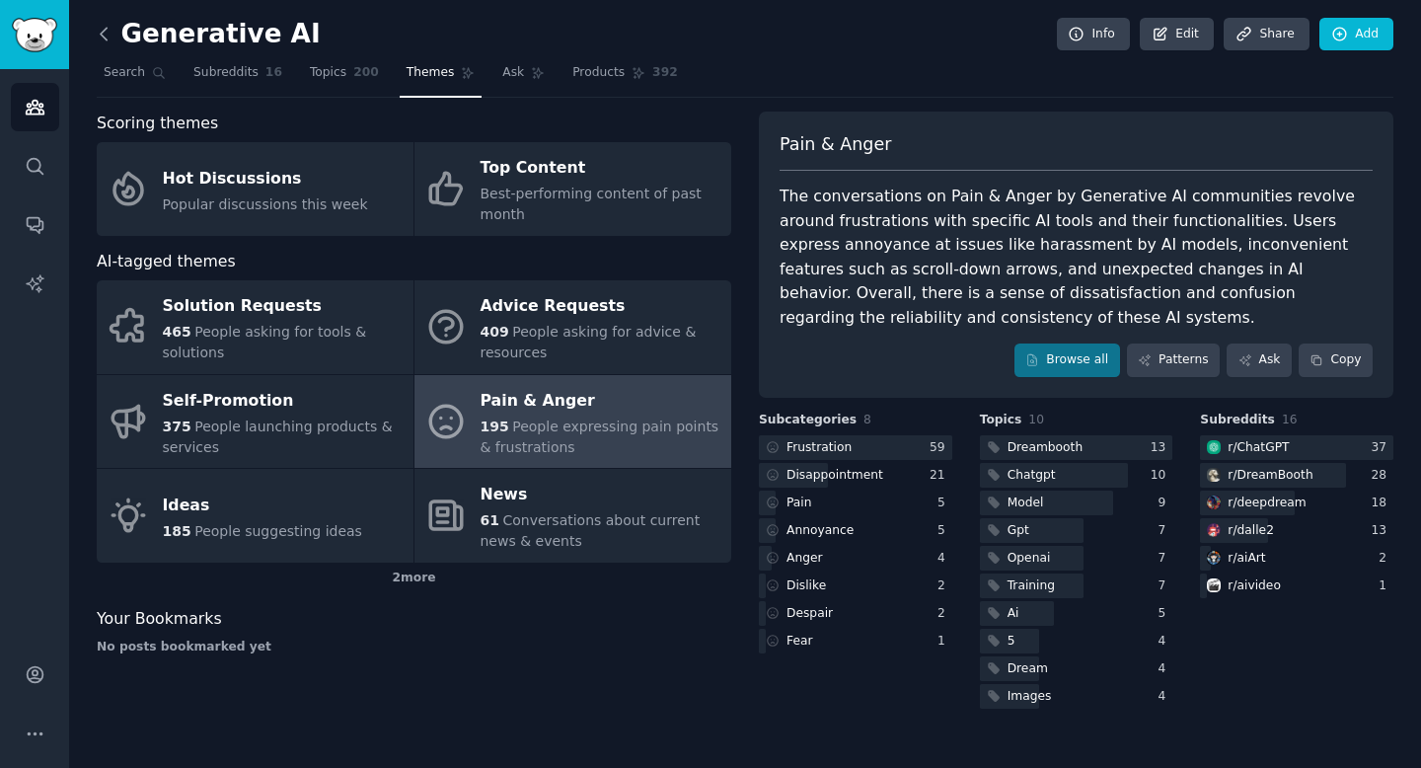
click at [97, 36] on icon at bounding box center [104, 34] width 21 height 21
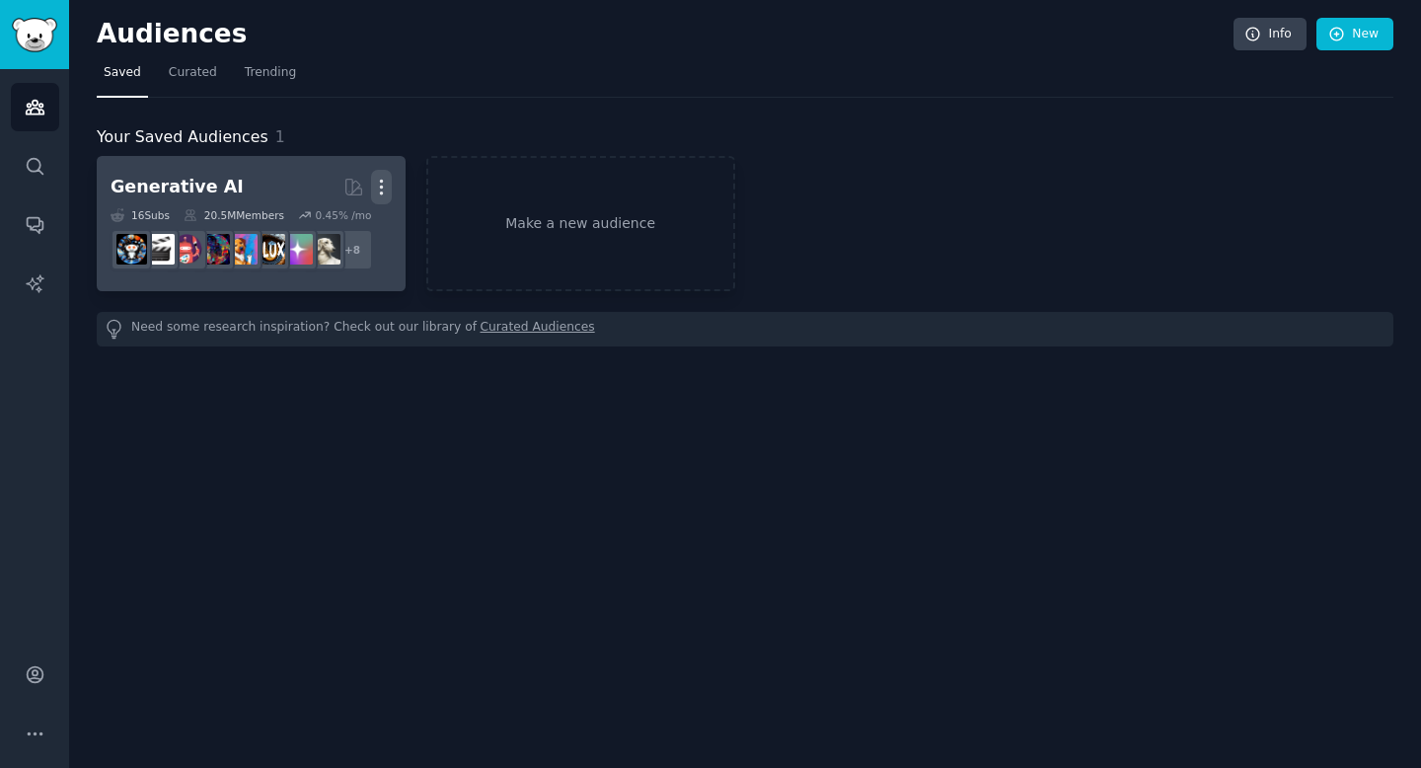
click at [384, 179] on icon "button" at bounding box center [381, 187] width 21 height 21
click at [327, 249] on div "View Delete" at bounding box center [313, 211] width 101 height 83
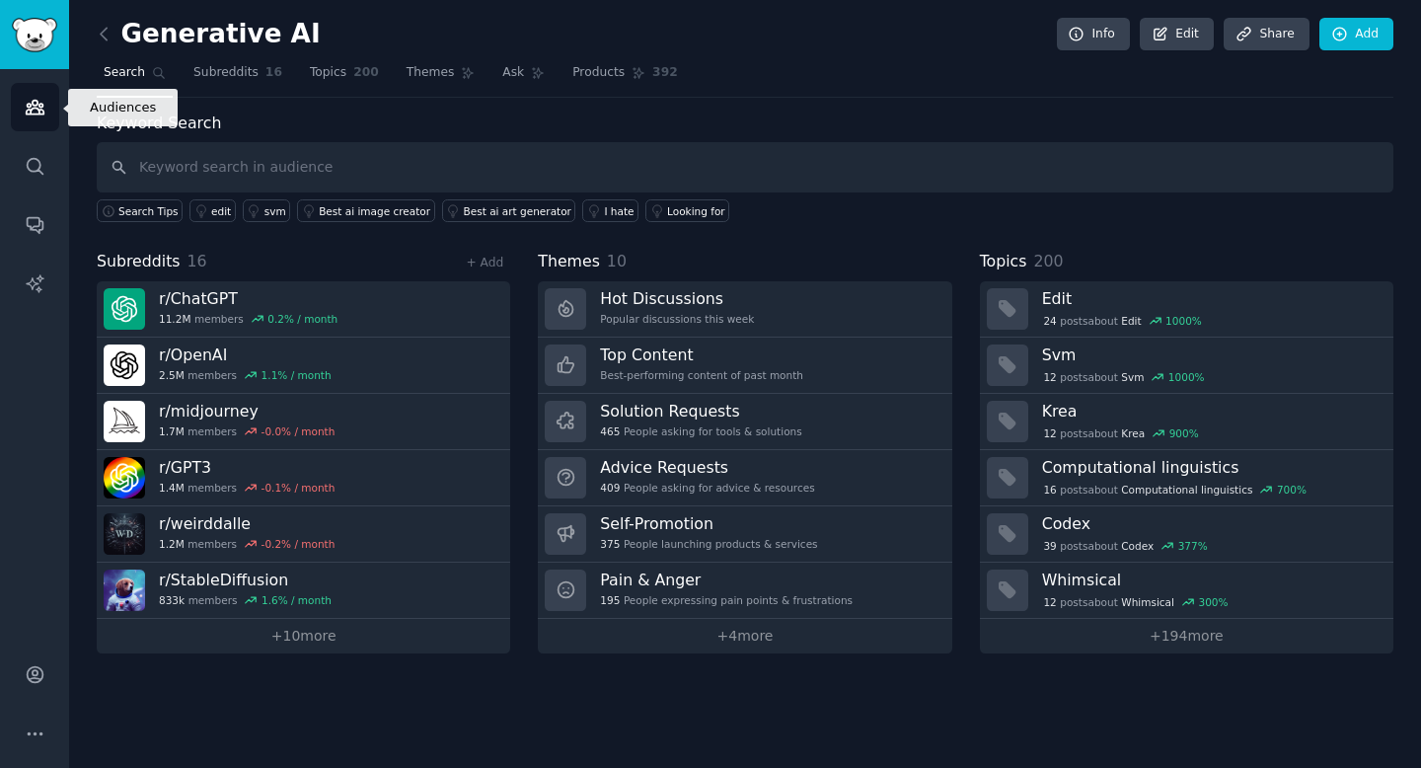
click at [37, 107] on icon "Sidebar" at bounding box center [35, 107] width 21 height 21
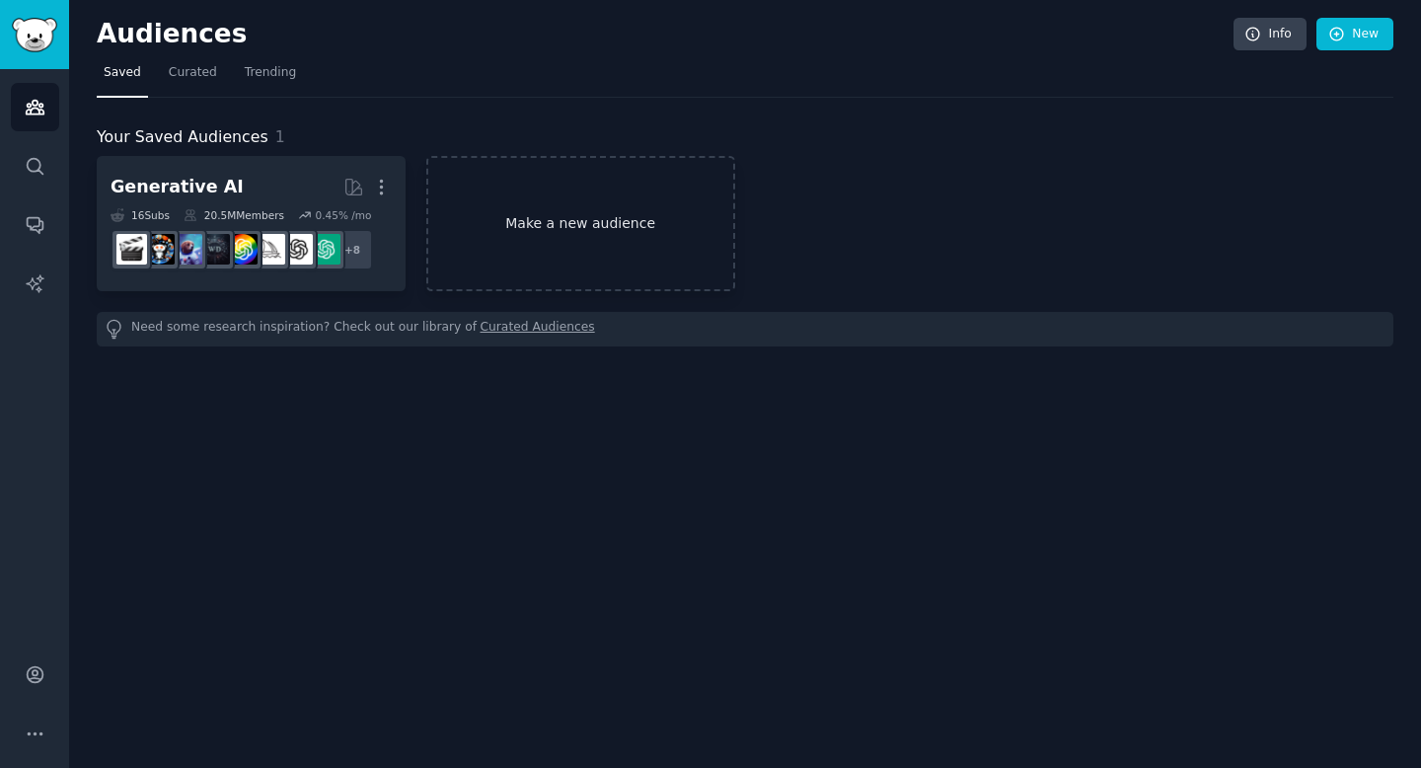
click at [499, 199] on link "Make a new audience" at bounding box center [580, 223] width 309 height 135
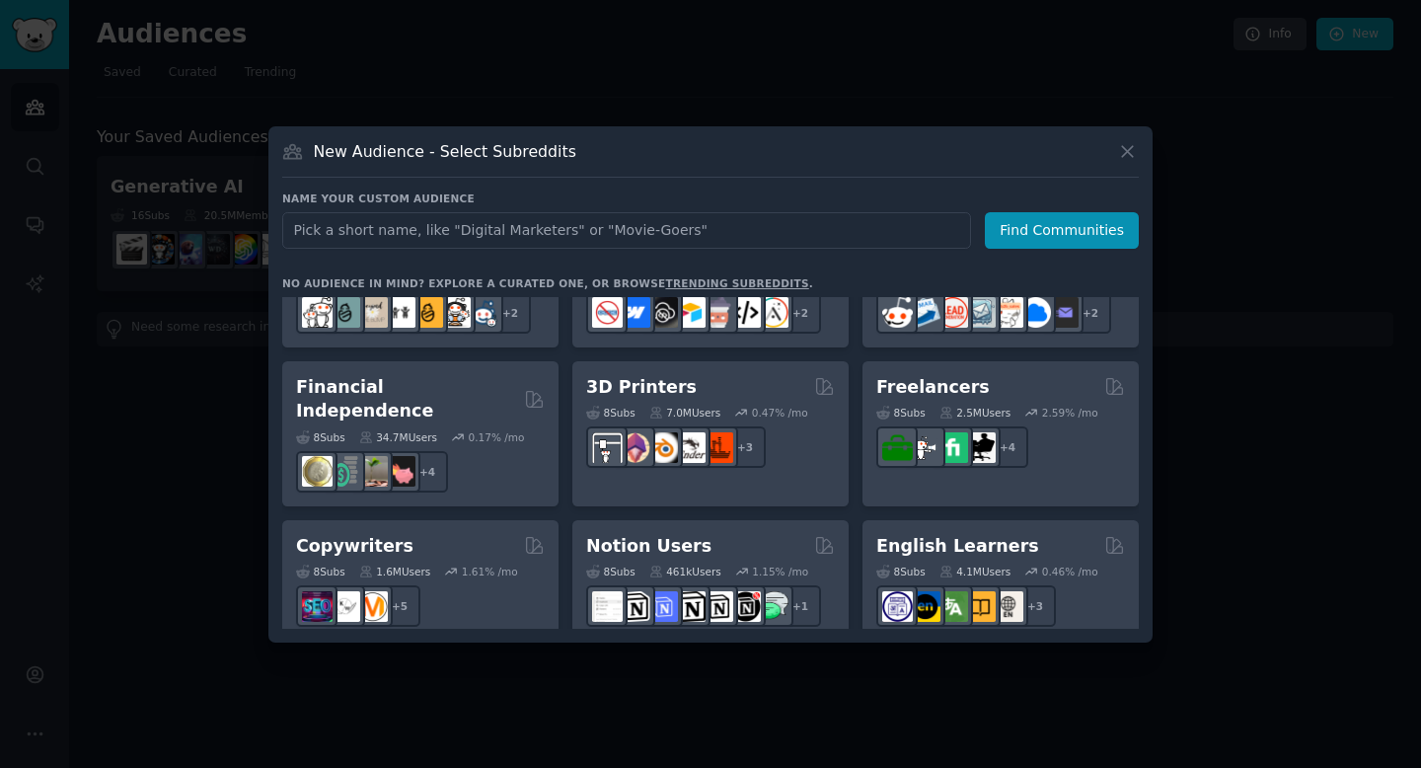
scroll to position [1016, 0]
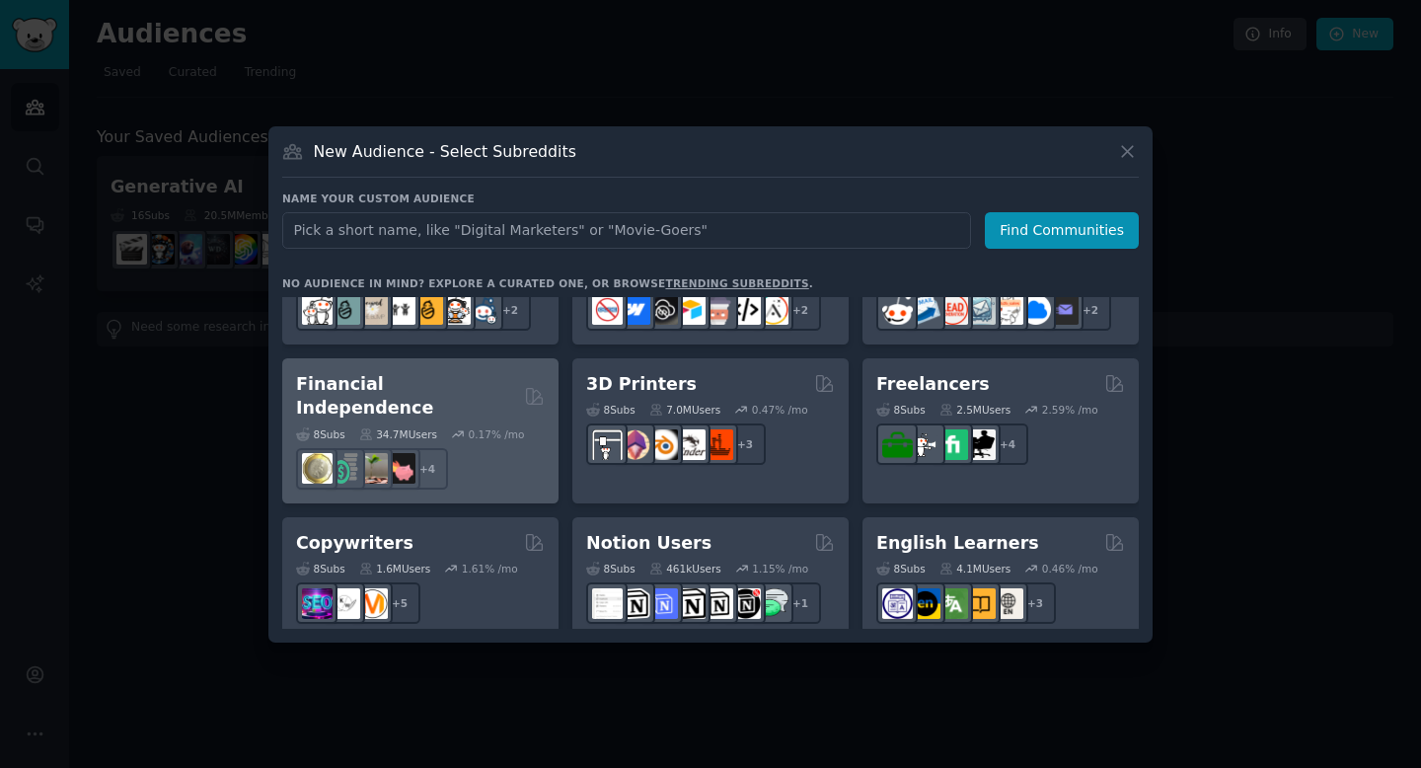
click at [419, 384] on h2 "Financial Independence" at bounding box center [406, 396] width 221 height 48
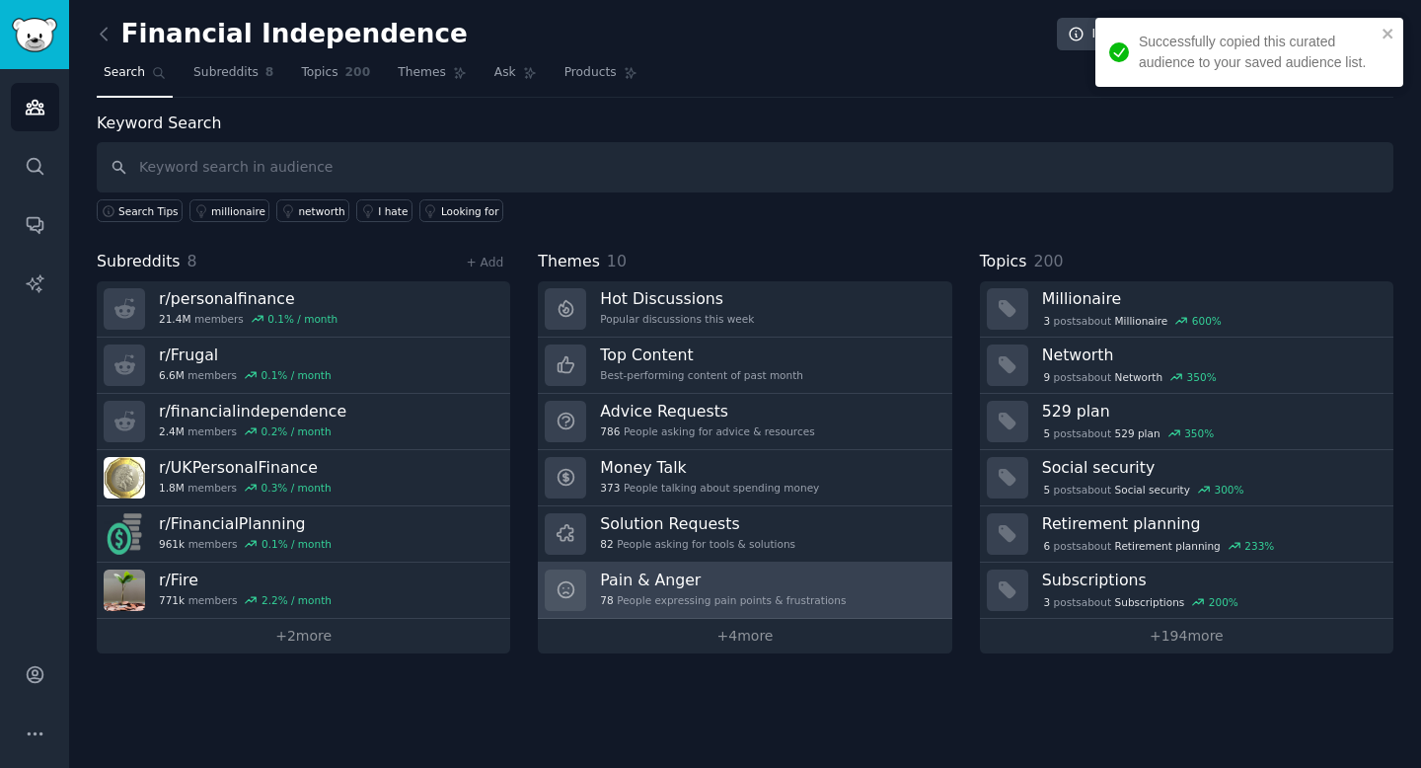
click at [799, 582] on h3 "Pain & Anger" at bounding box center [723, 579] width 246 height 21
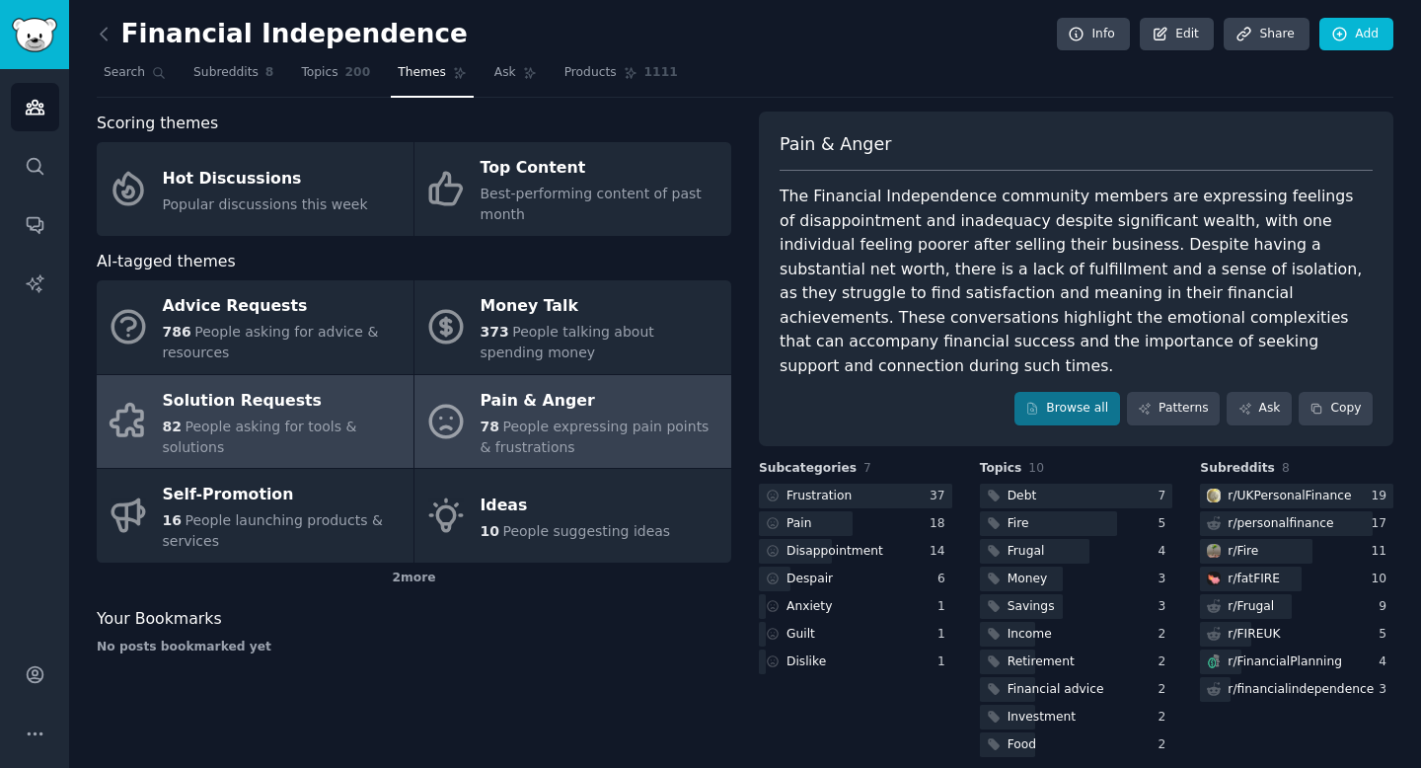
click at [334, 429] on span "People asking for tools & solutions" at bounding box center [260, 436] width 194 height 37
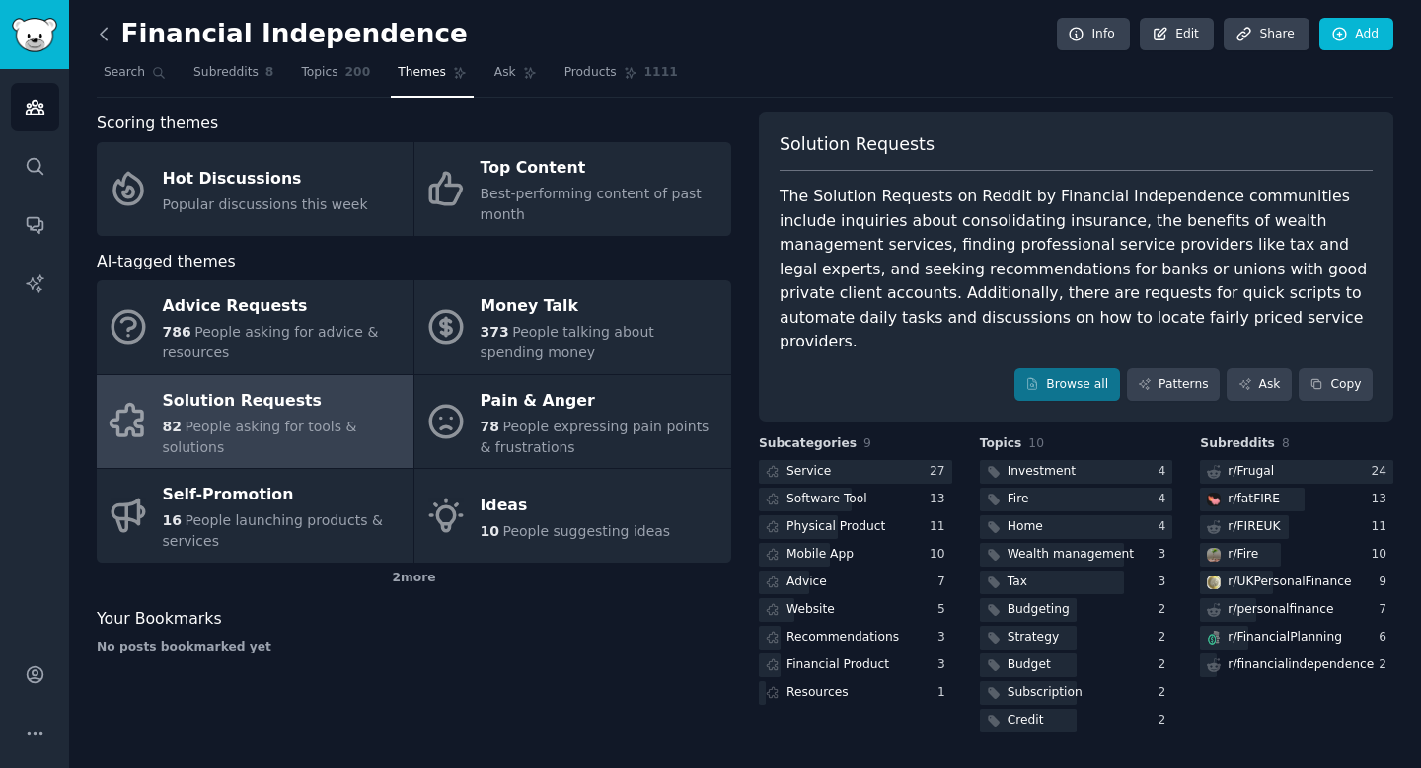
click at [106, 43] on icon at bounding box center [104, 34] width 21 height 21
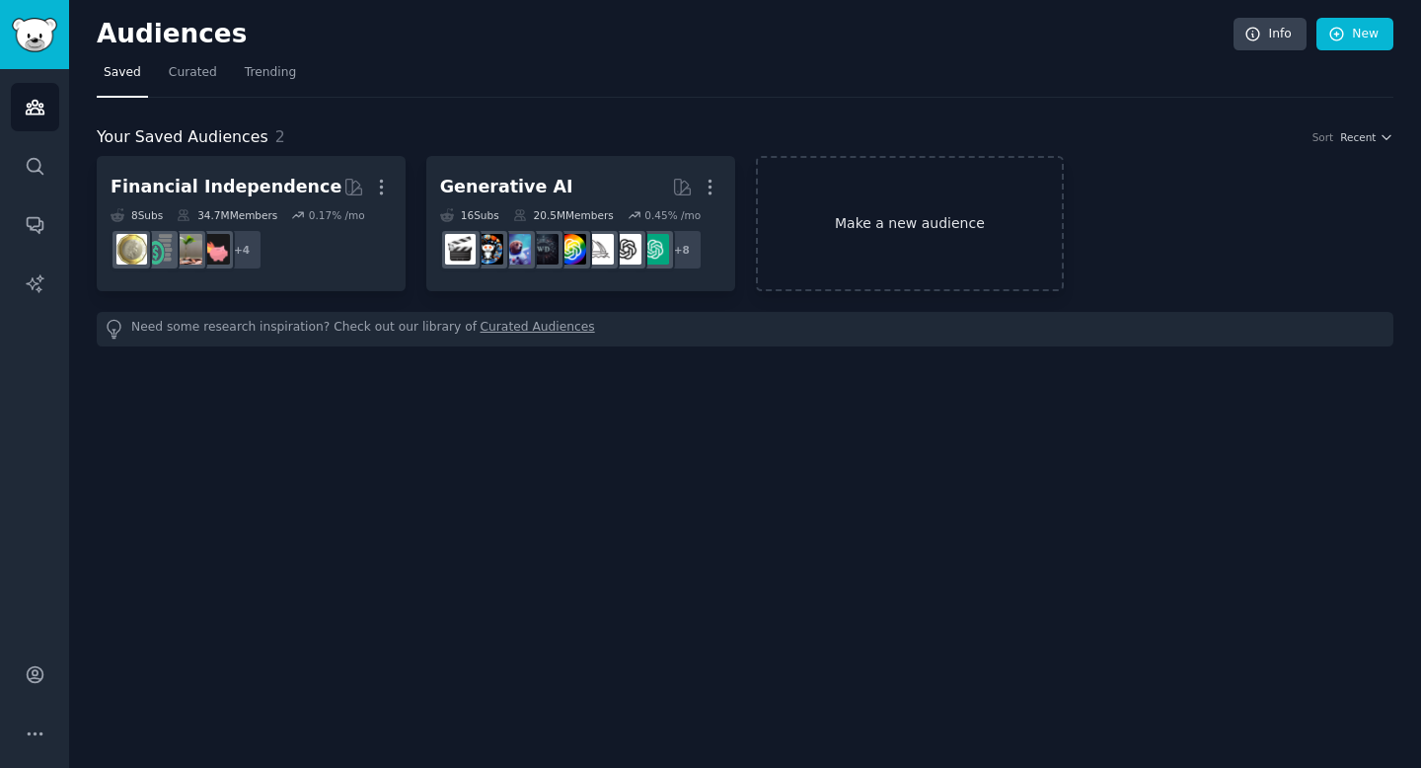
click at [929, 231] on link "Make a new audience" at bounding box center [910, 223] width 309 height 135
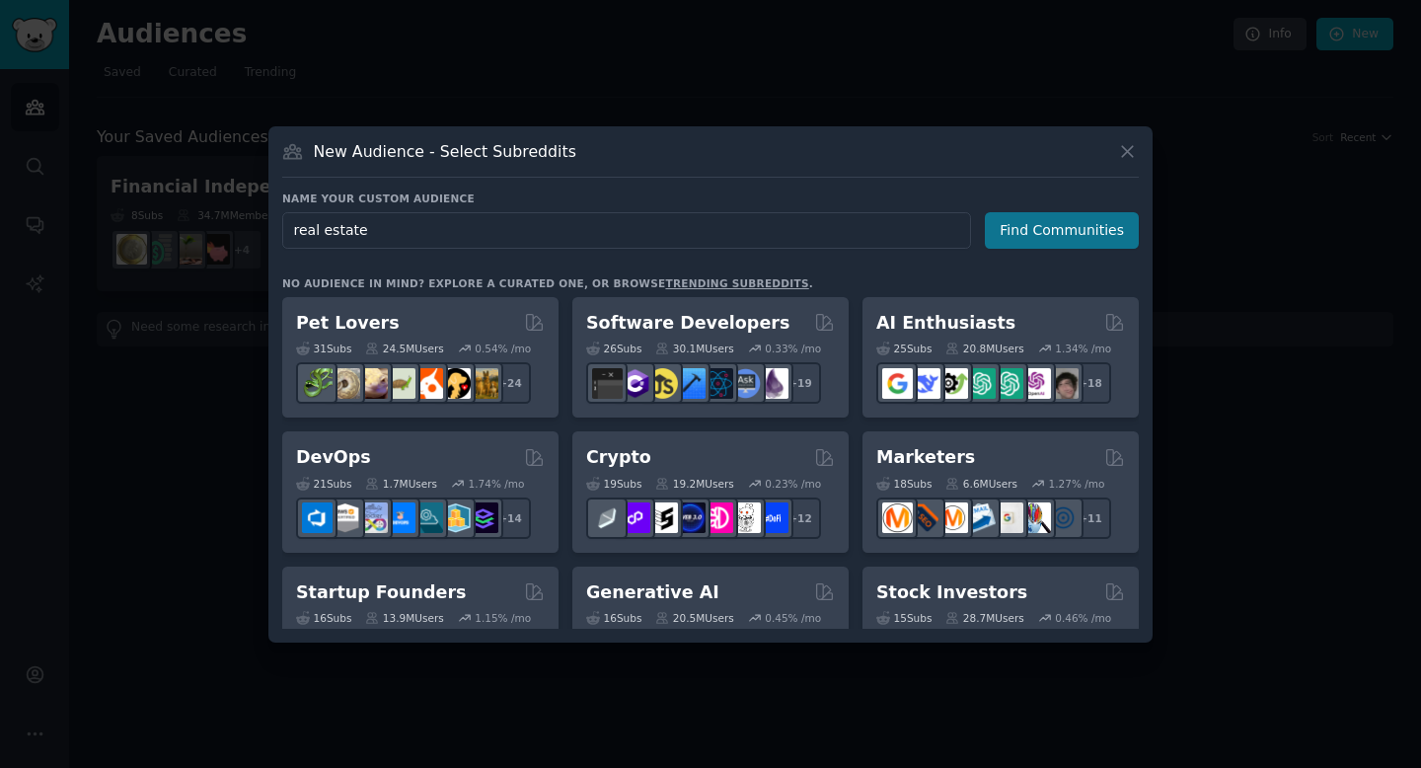
type input "real estate"
click at [1114, 235] on button "Find Communities" at bounding box center [1062, 230] width 154 height 37
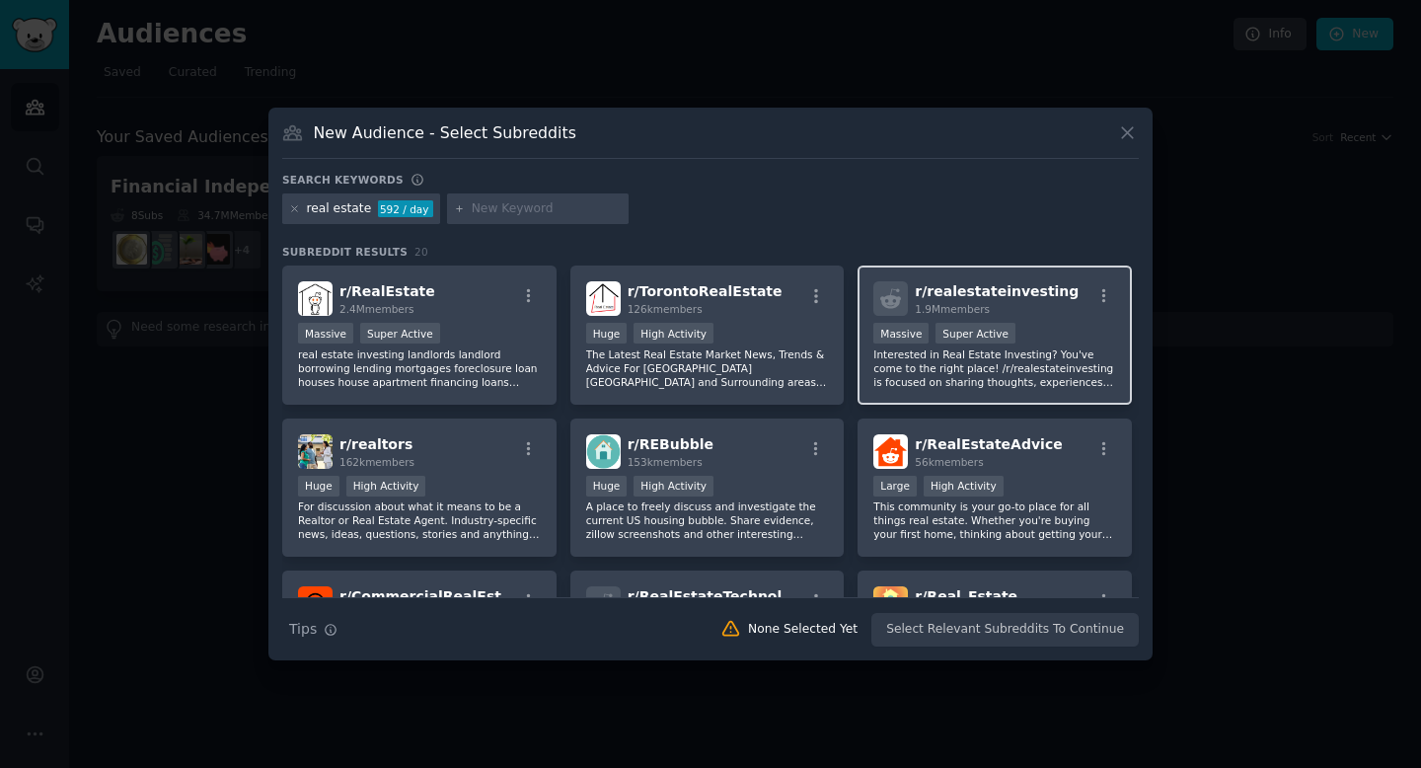
click at [952, 360] on p "Interested in Real Estate Investing? You've come to the right place! /r/realest…" at bounding box center [994, 367] width 243 height 41
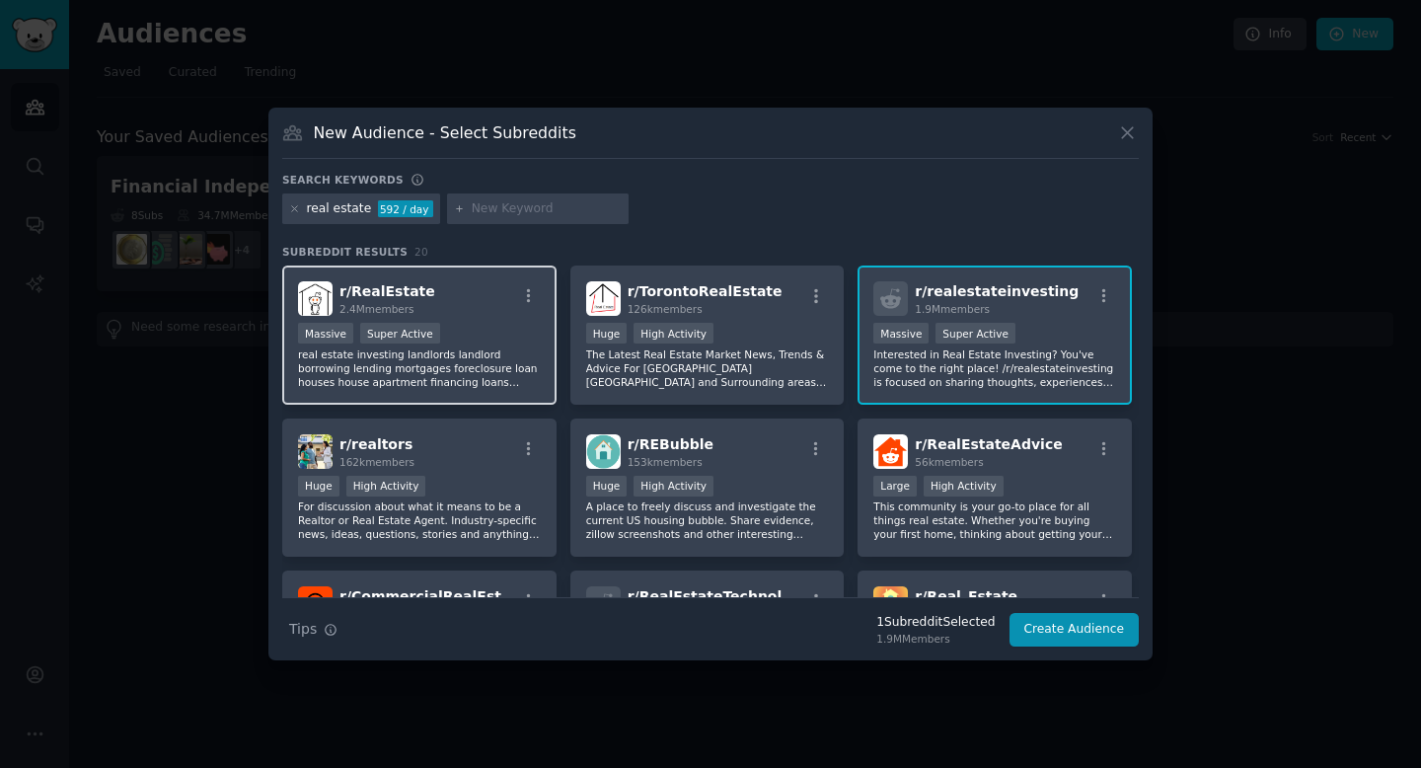
click at [505, 364] on p "real estate investing landlords landlord borrowing lending mortgages foreclosur…" at bounding box center [419, 367] width 243 height 41
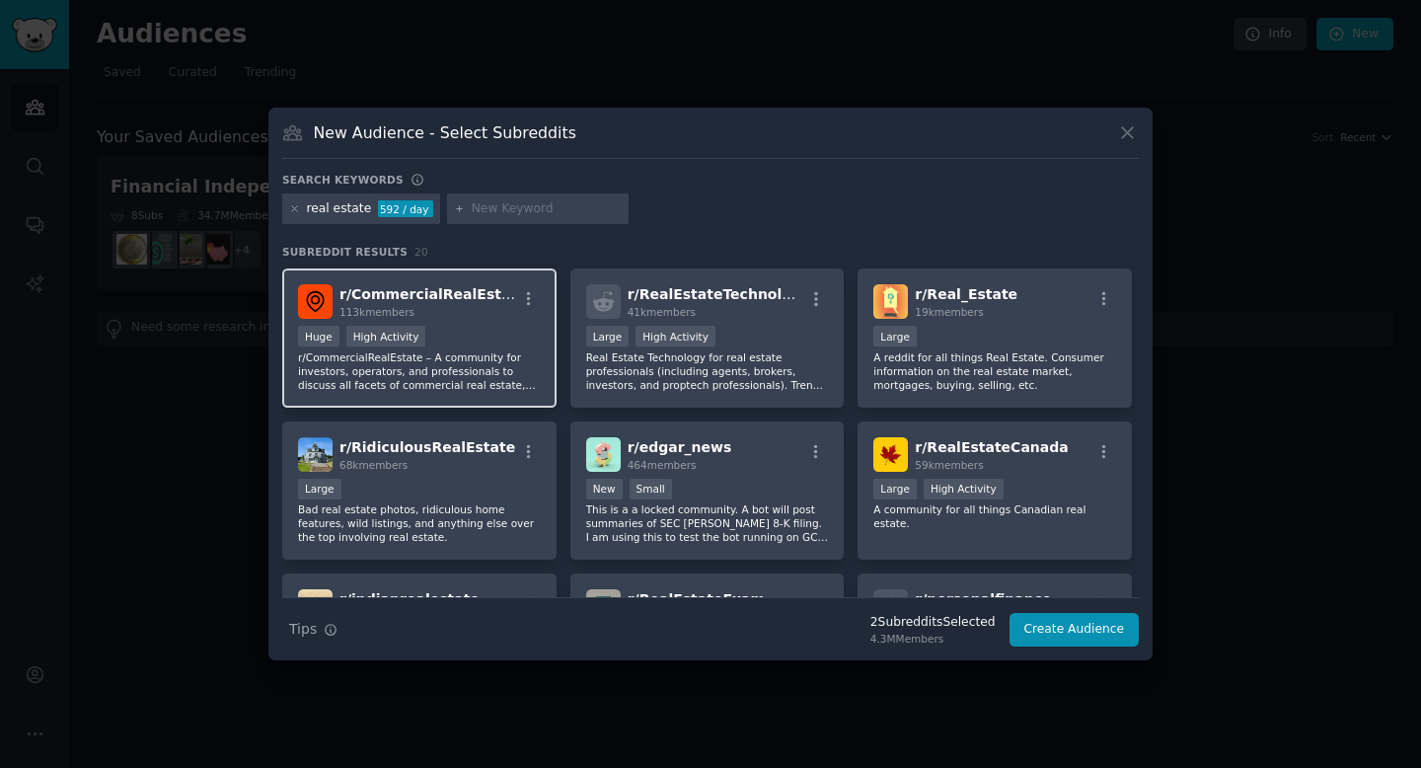
scroll to position [287, 0]
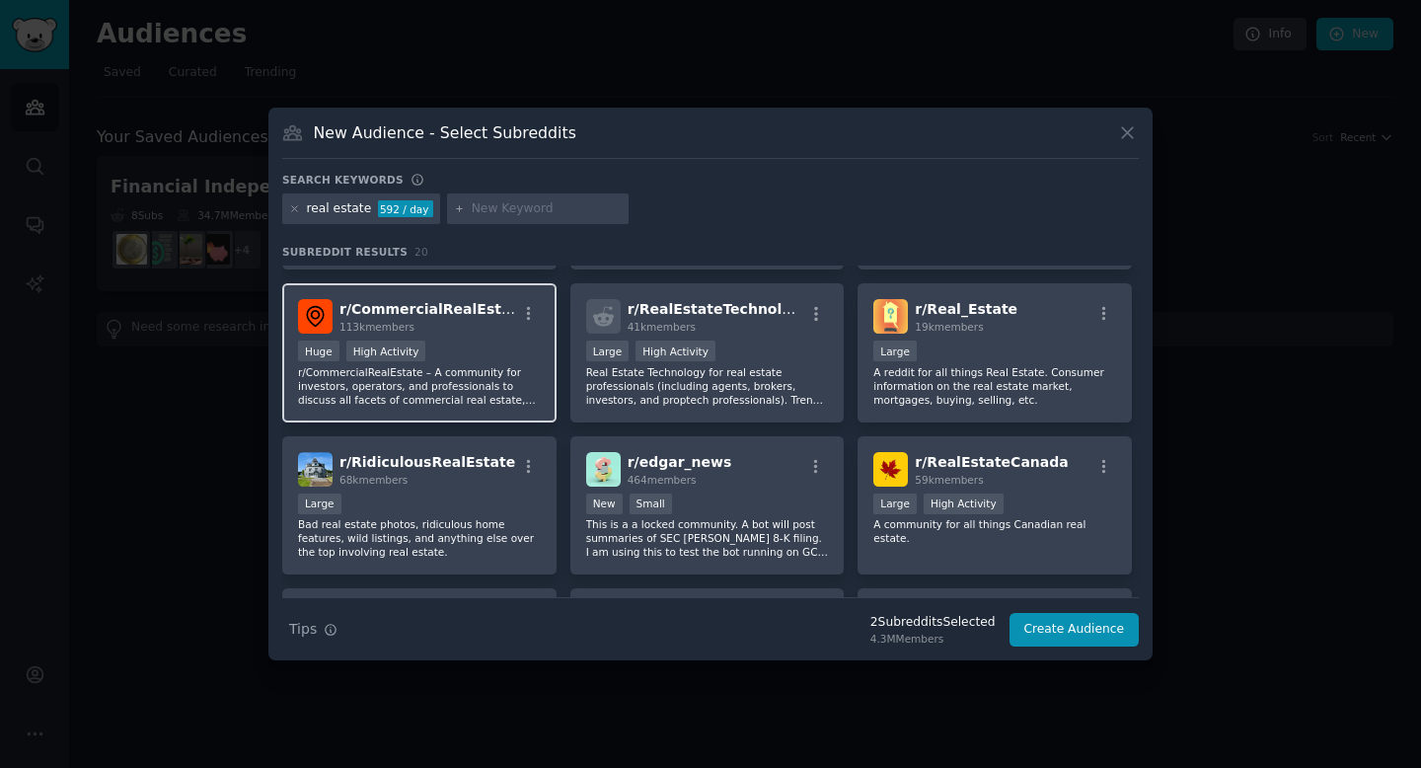
click at [509, 392] on p "r/CommercialRealEstate – A community for investors, operators, and professional…" at bounding box center [419, 385] width 243 height 41
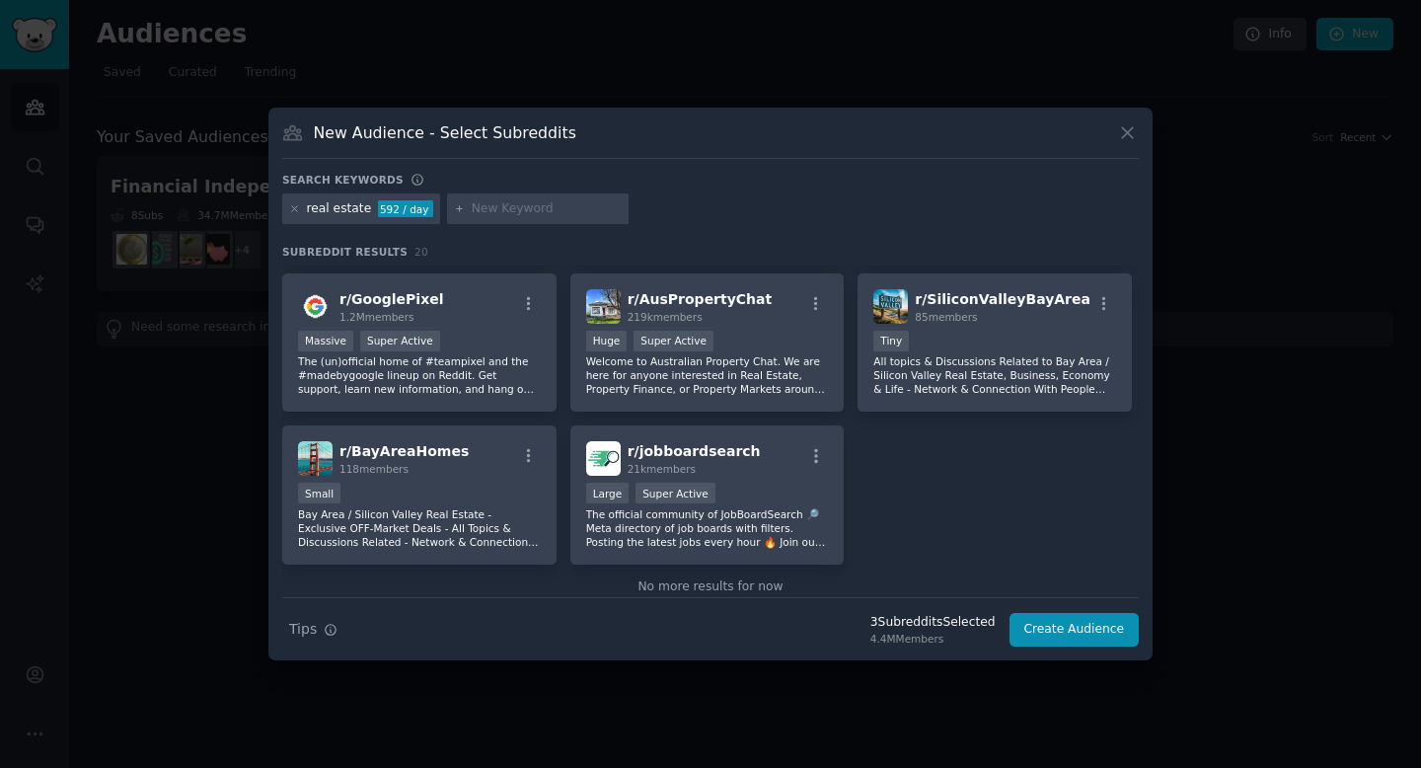
scroll to position [765, 0]
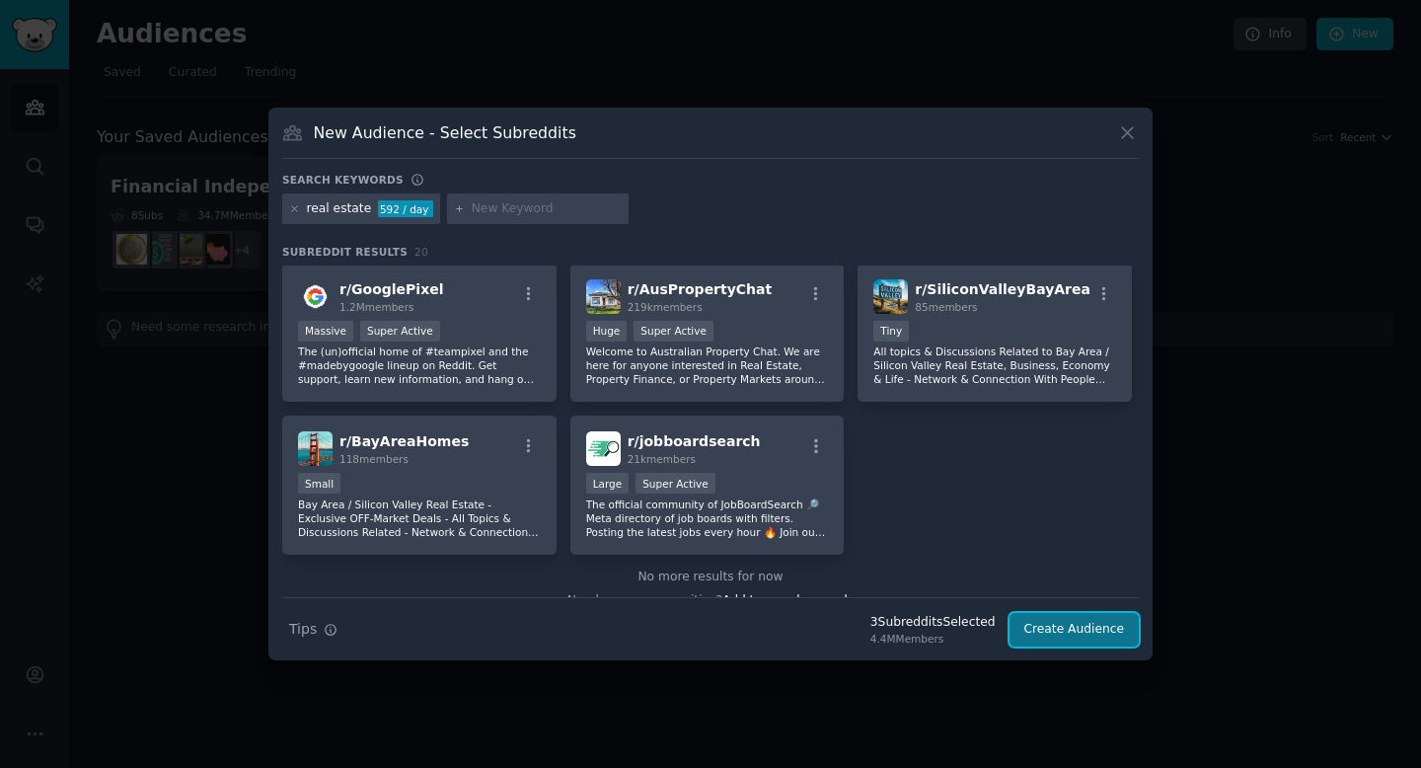
click at [1057, 633] on button "Create Audience" at bounding box center [1074, 630] width 130 height 34
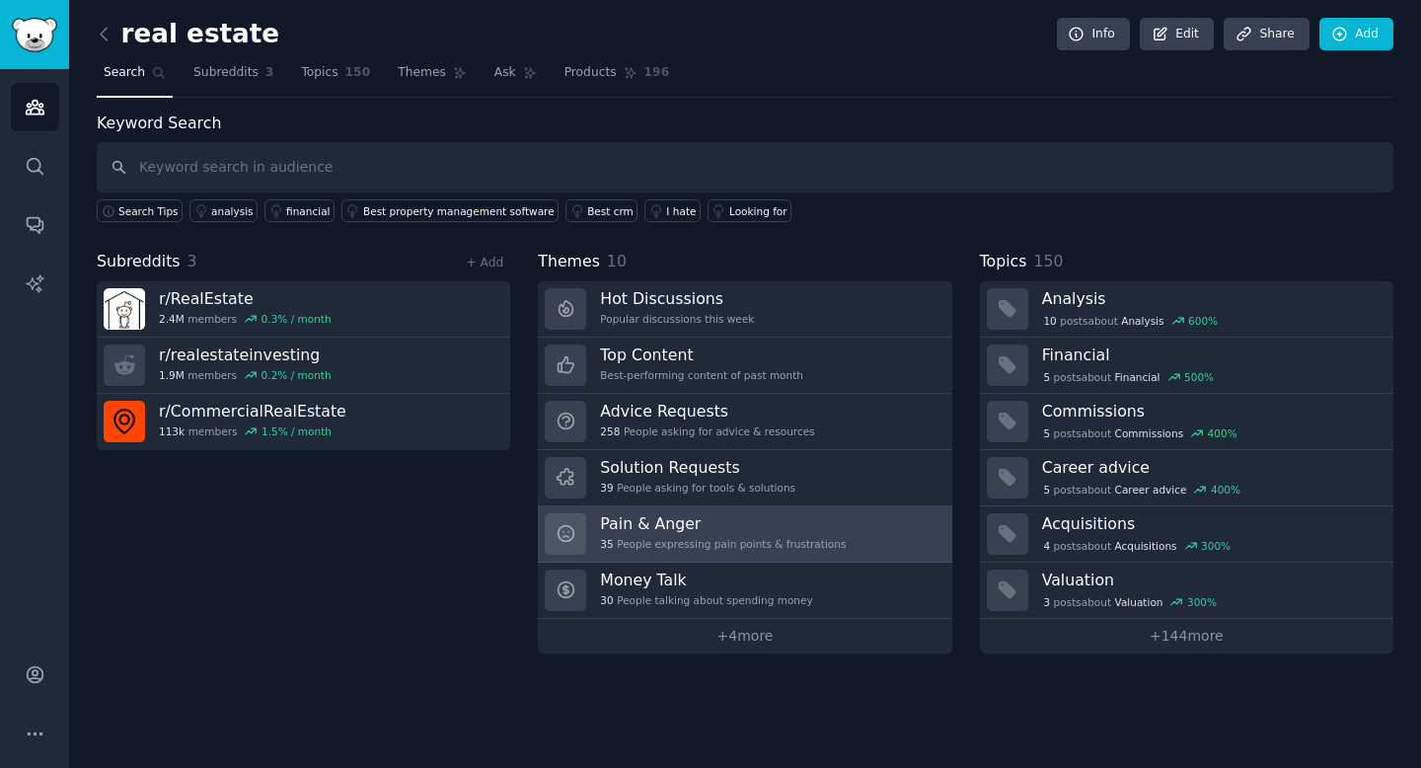
click at [818, 532] on h3 "Pain & Anger" at bounding box center [723, 523] width 246 height 21
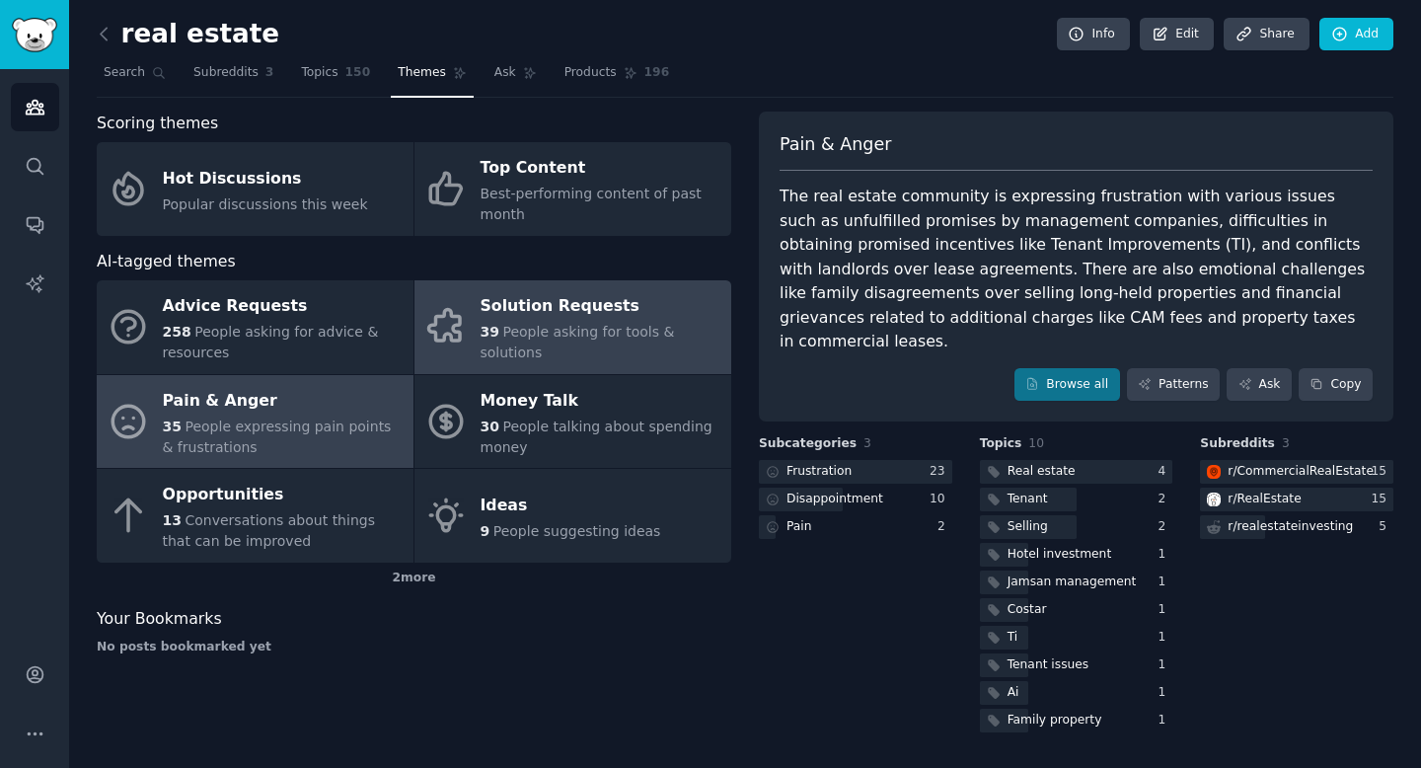
click at [504, 344] on span "People asking for tools & solutions" at bounding box center [577, 342] width 194 height 37
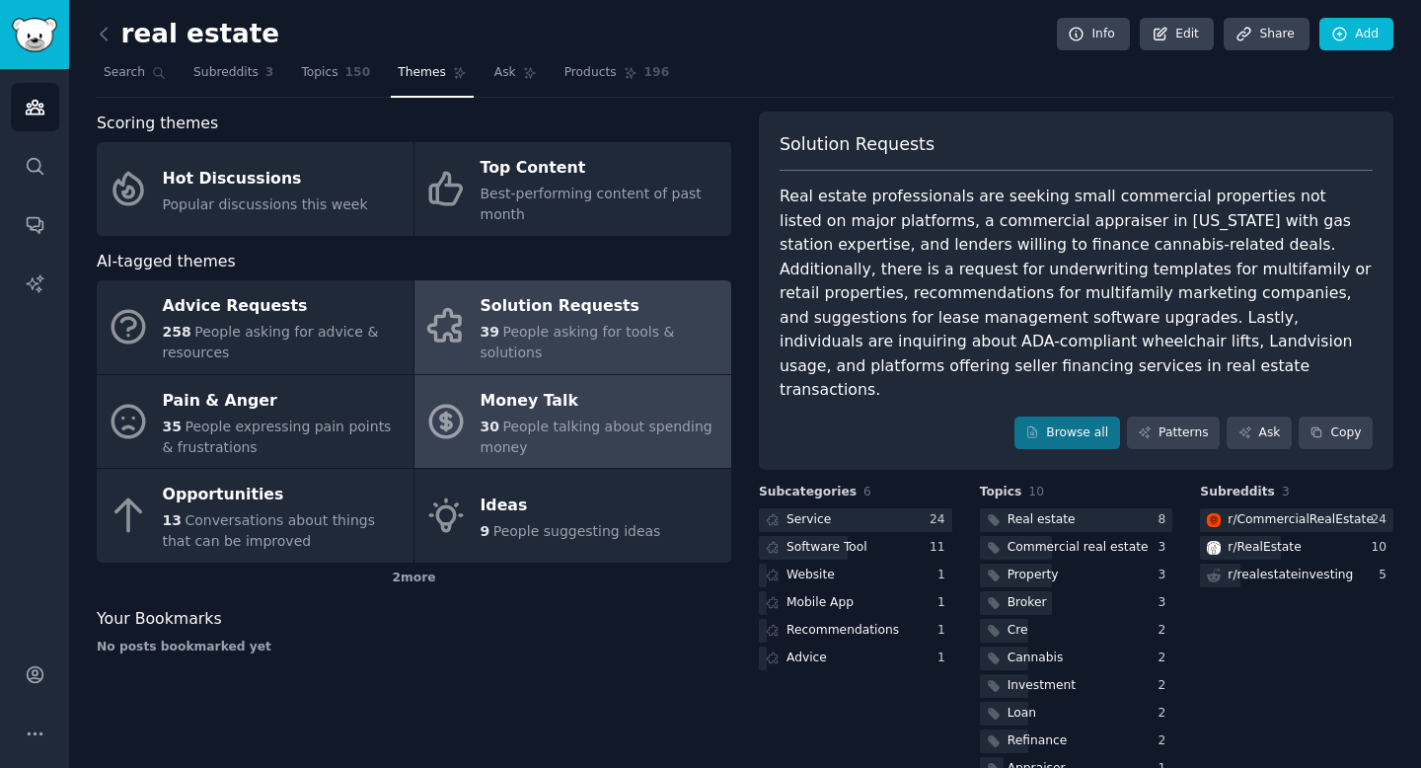
click at [584, 425] on span "People talking about spending money" at bounding box center [596, 436] width 232 height 37
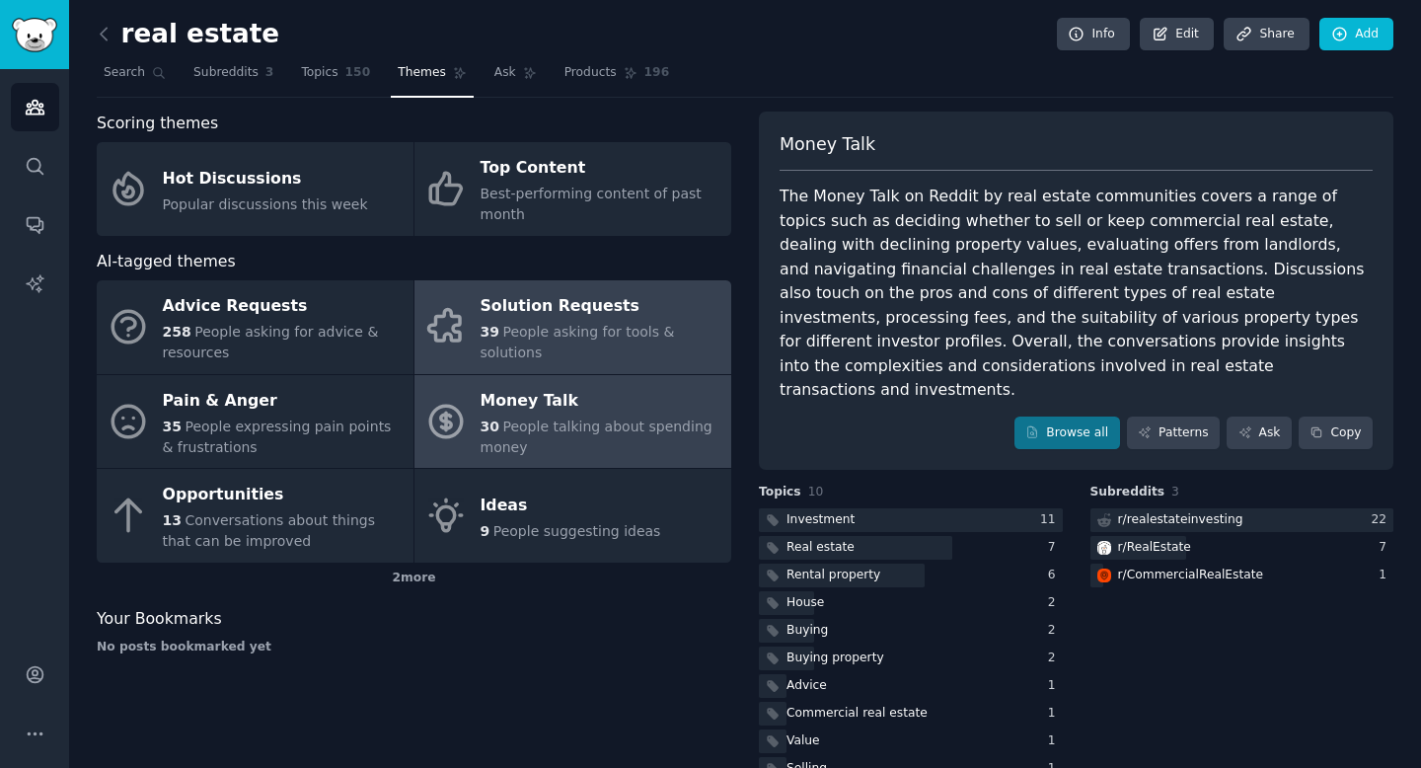
click at [588, 327] on span "People asking for tools & solutions" at bounding box center [577, 342] width 194 height 37
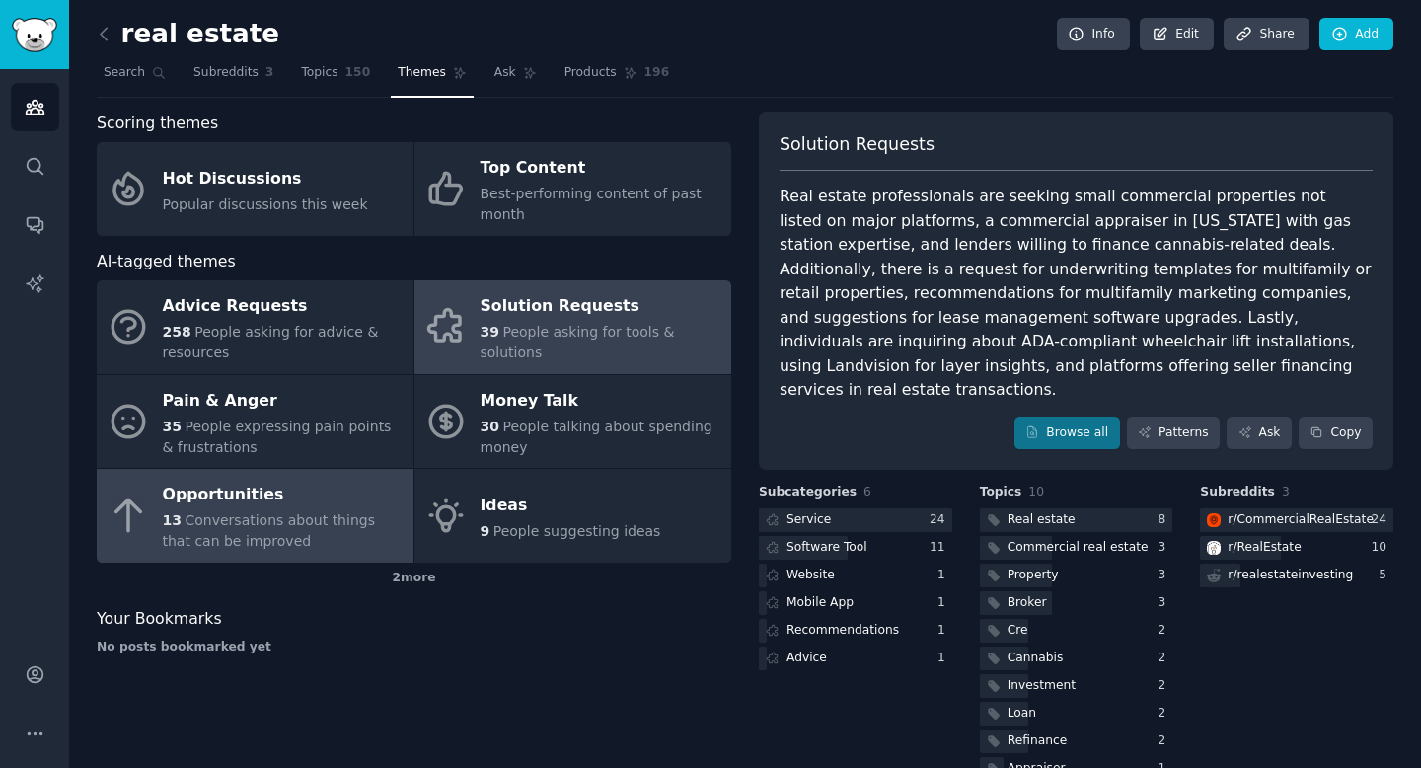
click at [270, 503] on div "Opportunities" at bounding box center [283, 495] width 241 height 32
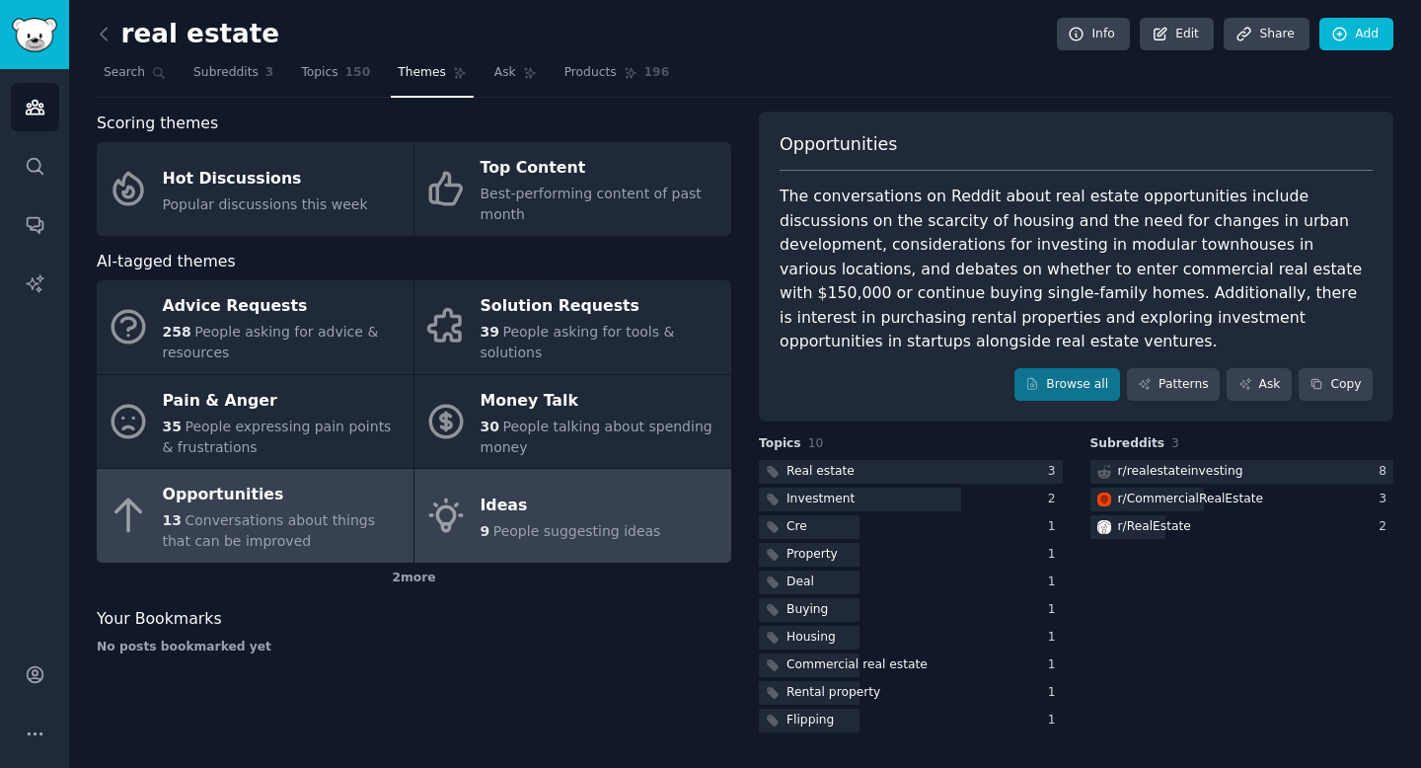
click at [513, 531] on span "People suggesting ideas" at bounding box center [577, 531] width 168 height 16
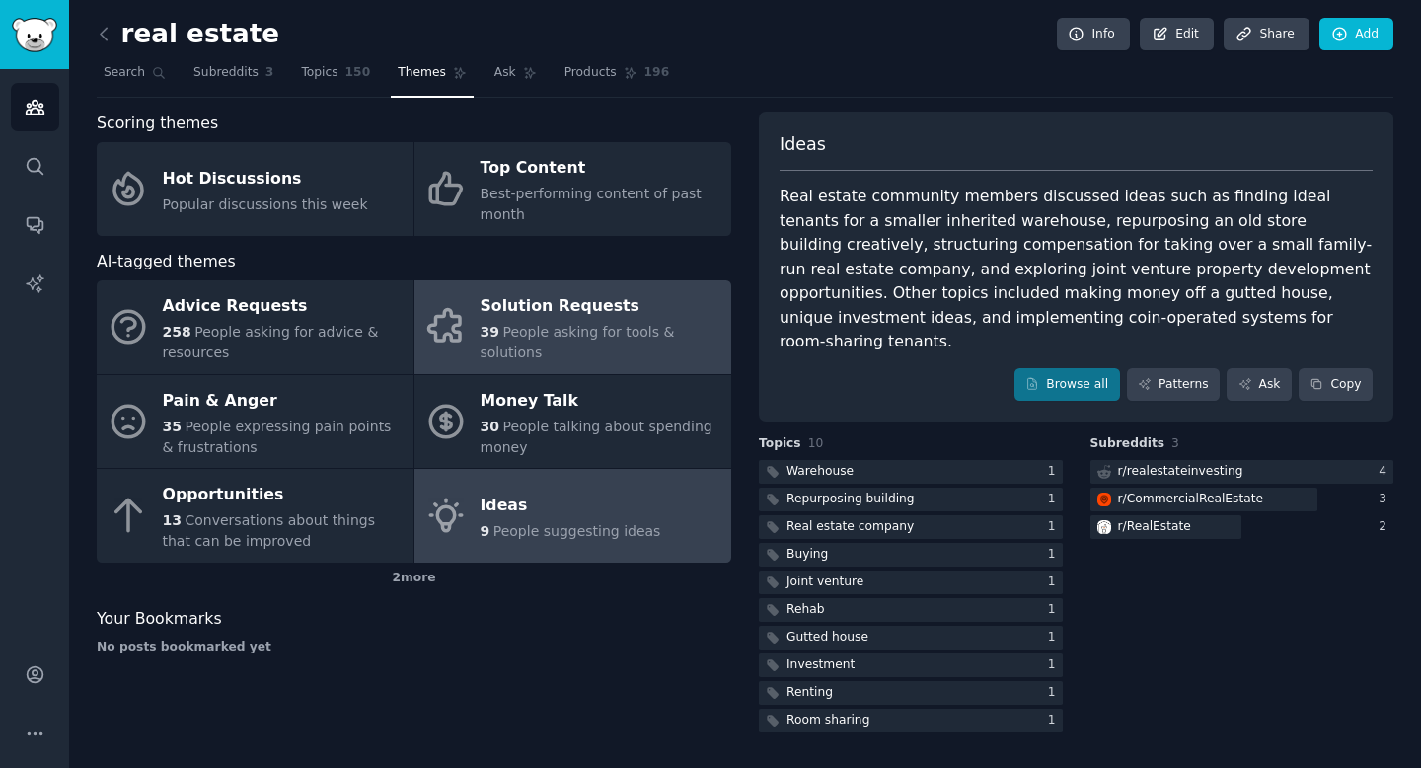
click at [563, 354] on div "39 People asking for tools & solutions" at bounding box center [600, 342] width 241 height 41
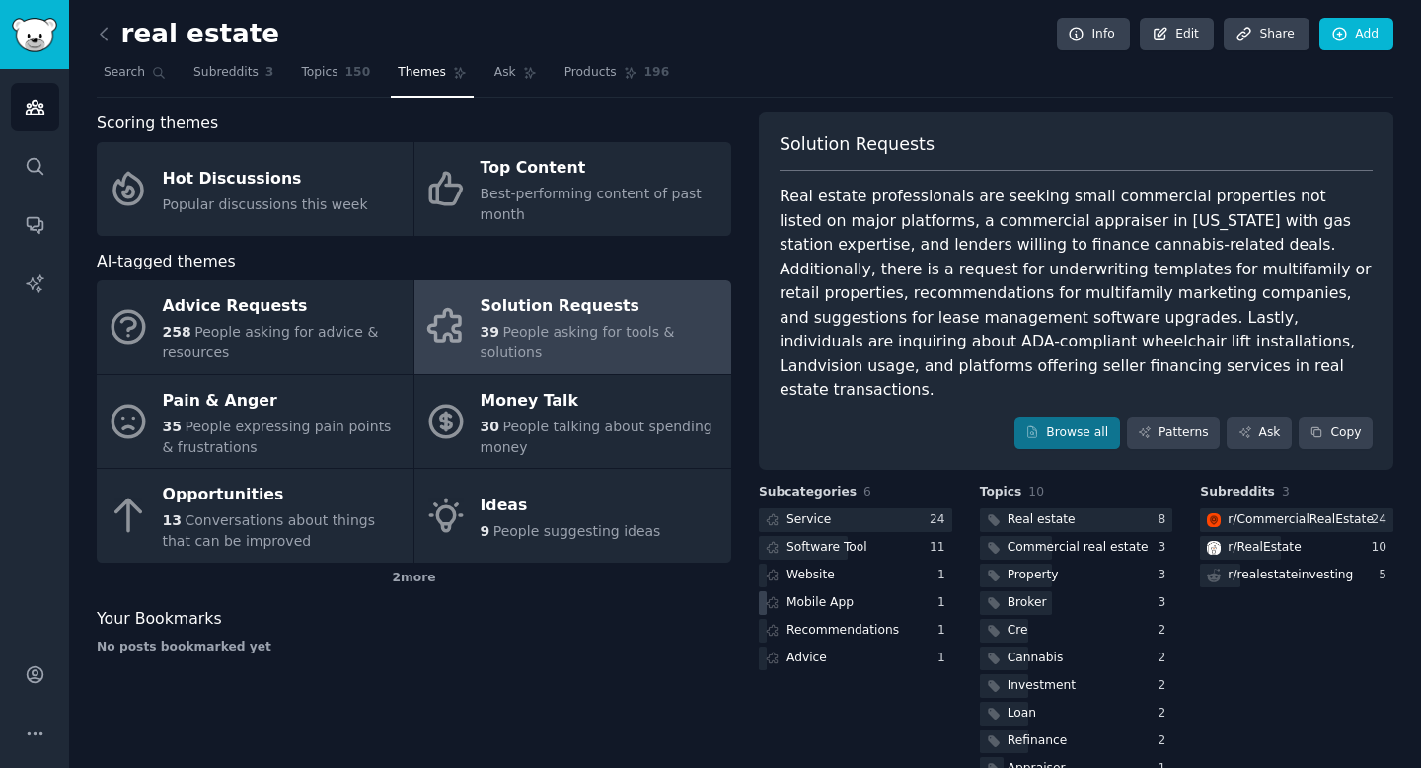
click at [888, 591] on div "Mobile App" at bounding box center [855, 603] width 193 height 25
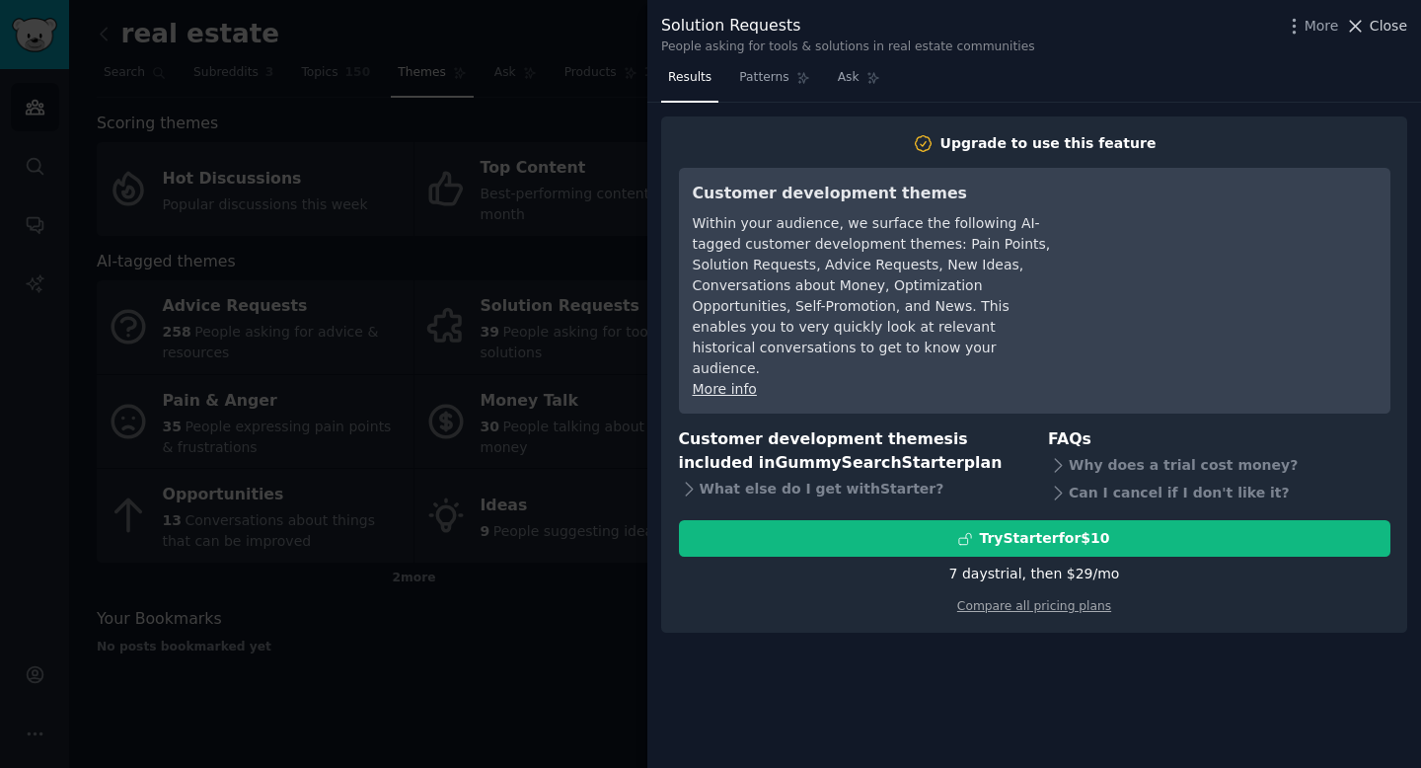
click at [1376, 29] on span "Close" at bounding box center [1387, 26] width 37 height 21
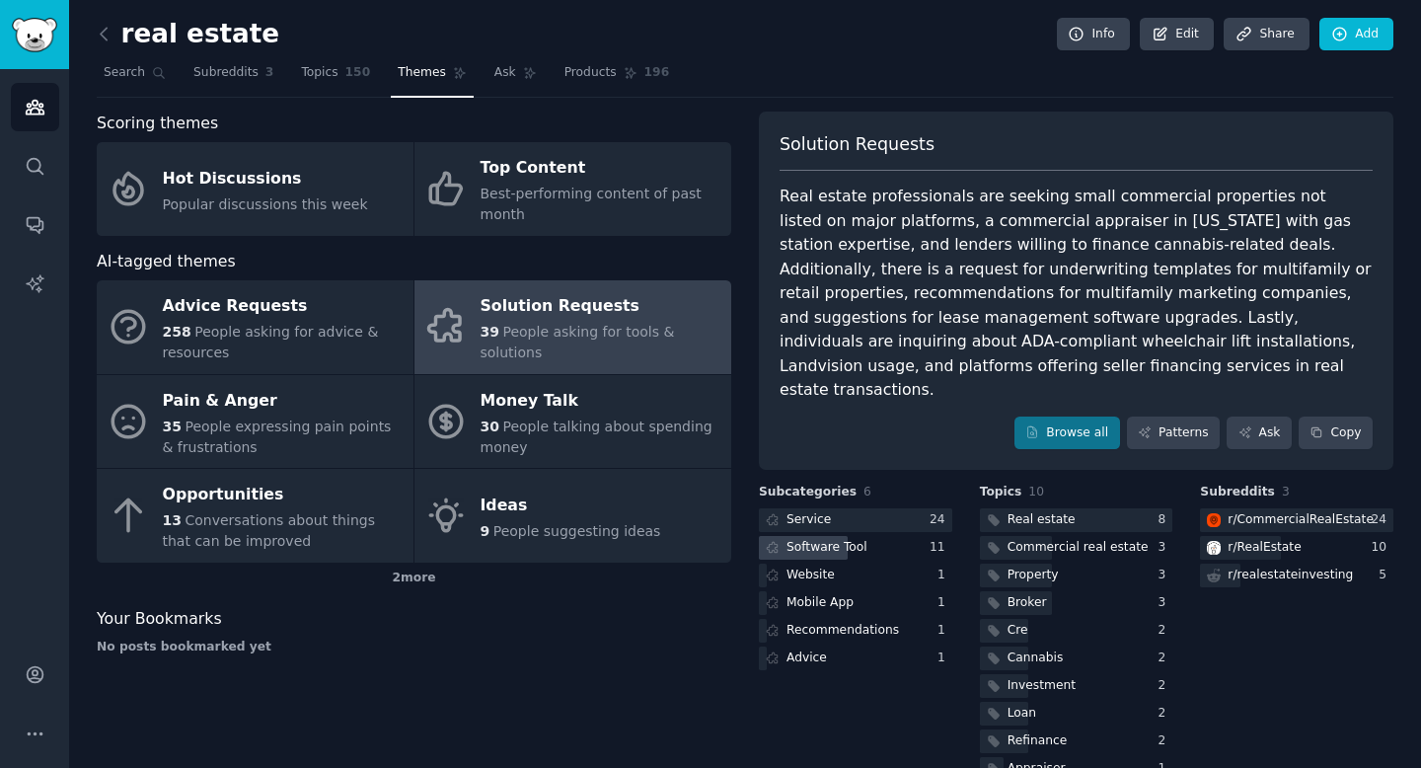
click at [861, 536] on div "Software Tool" at bounding box center [814, 548] width 111 height 25
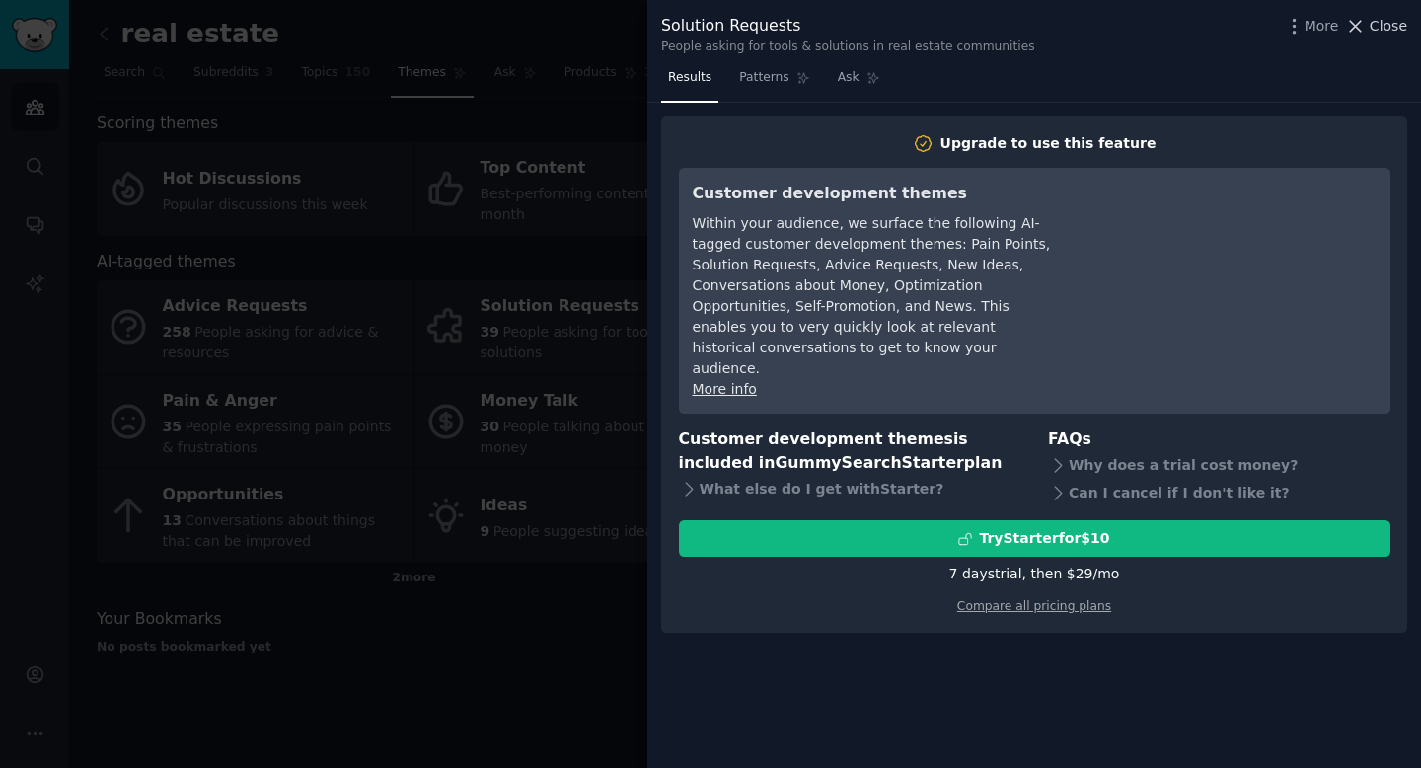
click at [1394, 35] on span "Close" at bounding box center [1387, 26] width 37 height 21
